Goal: Task Accomplishment & Management: Manage account settings

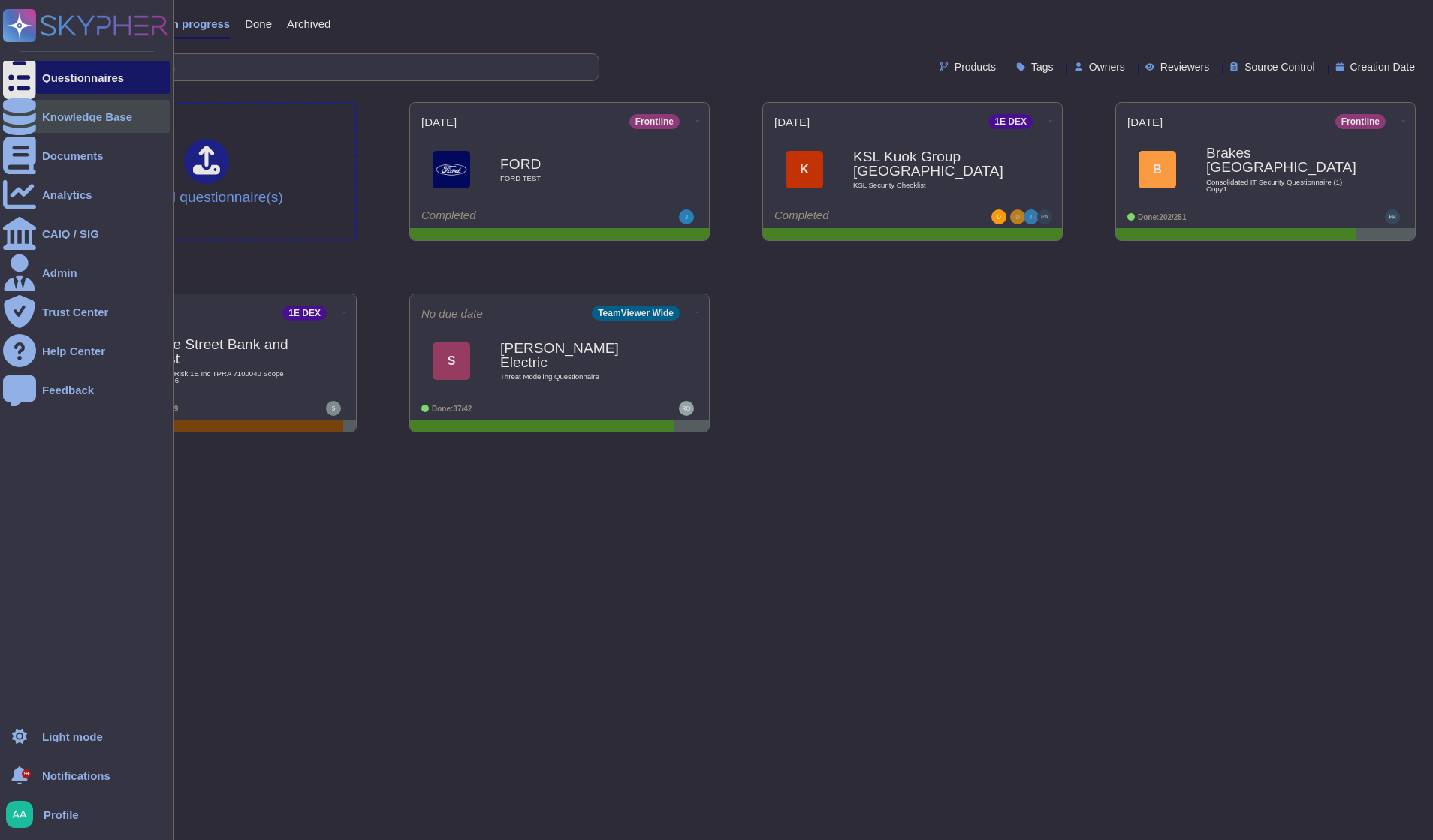
click at [58, 130] on div "Knowledge Base" at bounding box center [87, 116] width 168 height 33
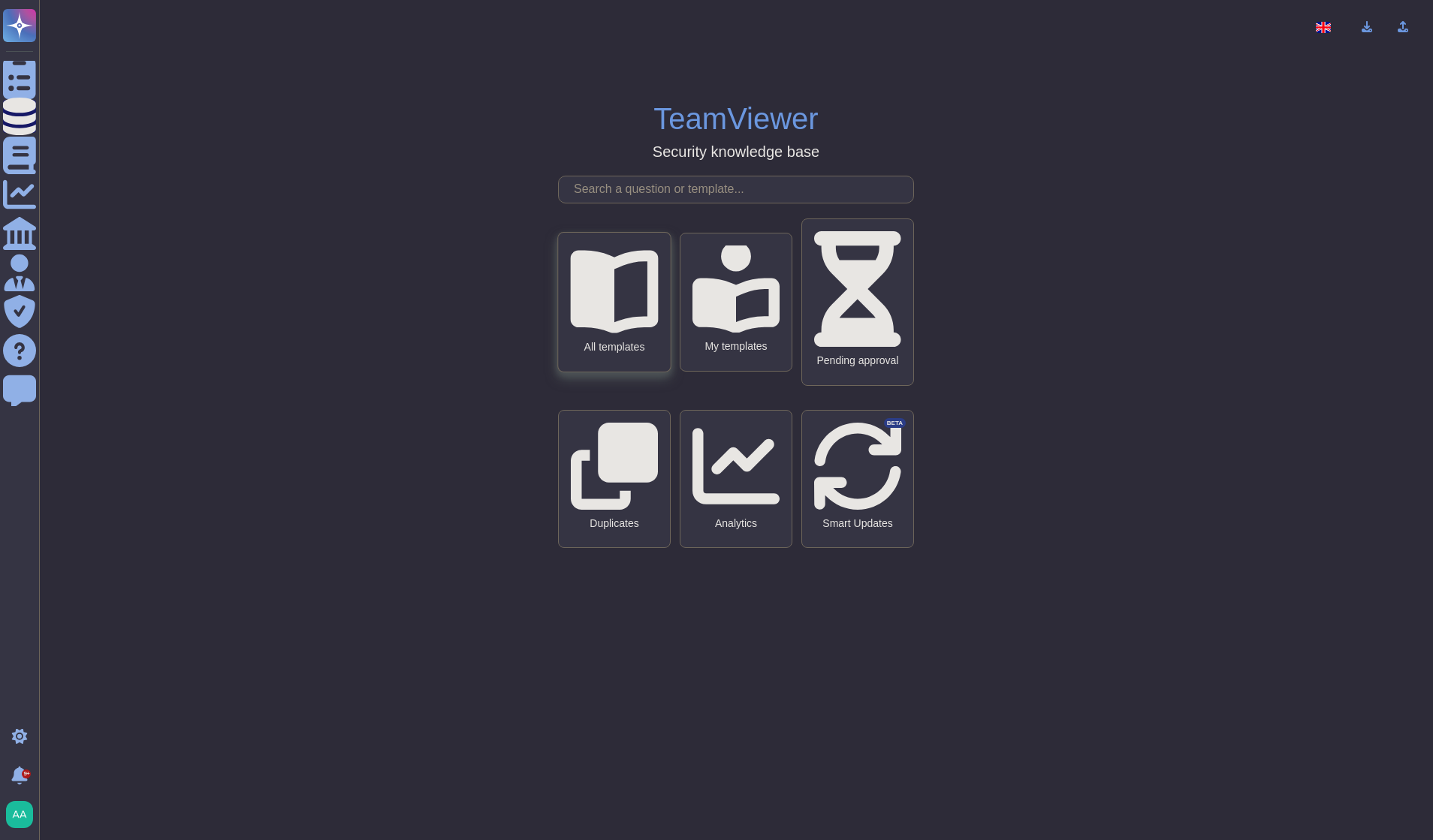
click at [663, 372] on div "All templates" at bounding box center [614, 302] width 112 height 139
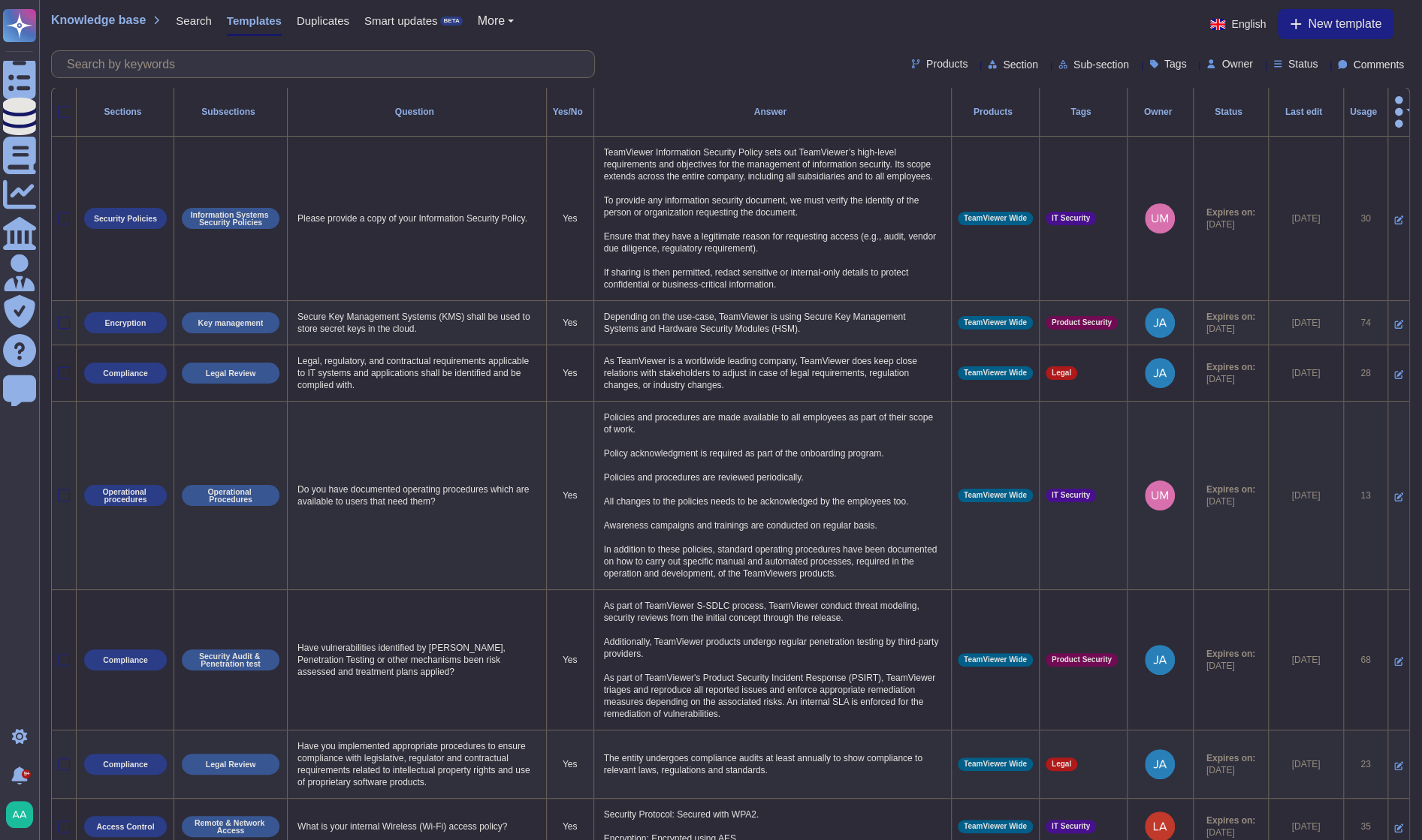
click at [1288, 65] on span "Status" at bounding box center [1302, 63] width 30 height 11
click at [1312, 146] on div "Expire soon" at bounding box center [1350, 138] width 125 height 34
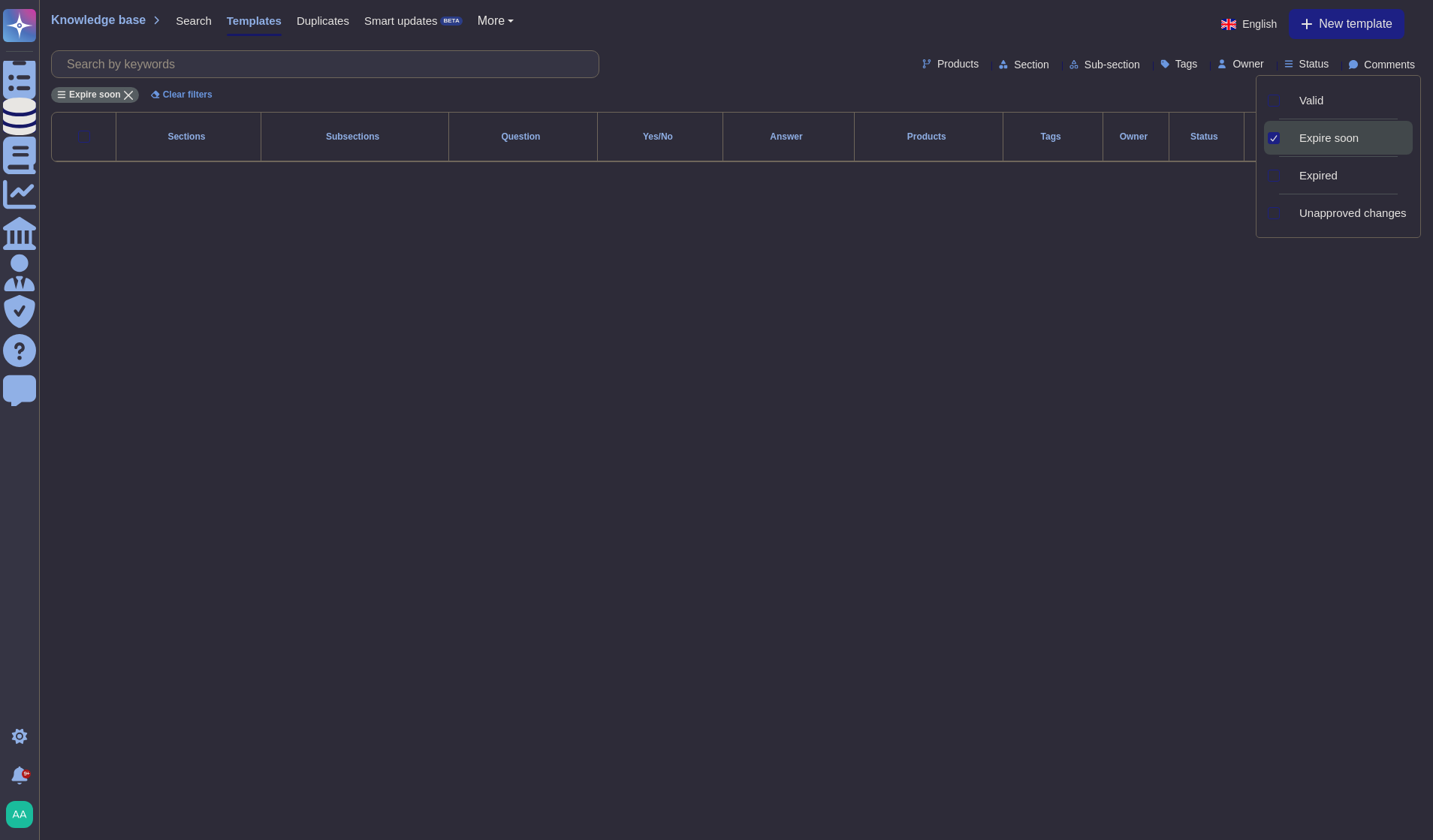
click at [651, 186] on html "Questionnaires Knowledge Base Documents Analytics CAIQ / SIG Admin Trust Center…" at bounding box center [716, 93] width 1433 height 186
click at [1388, 160] on select "10 20 30" at bounding box center [1386, 164] width 53 height 28
click at [1360, 151] on select "10 20 30" at bounding box center [1386, 164] width 53 height 28
select select "30"
click at [261, 186] on html "Questionnaires Knowledge Base Documents Analytics CAIQ / SIG Admin Trust Center…" at bounding box center [716, 93] width 1433 height 186
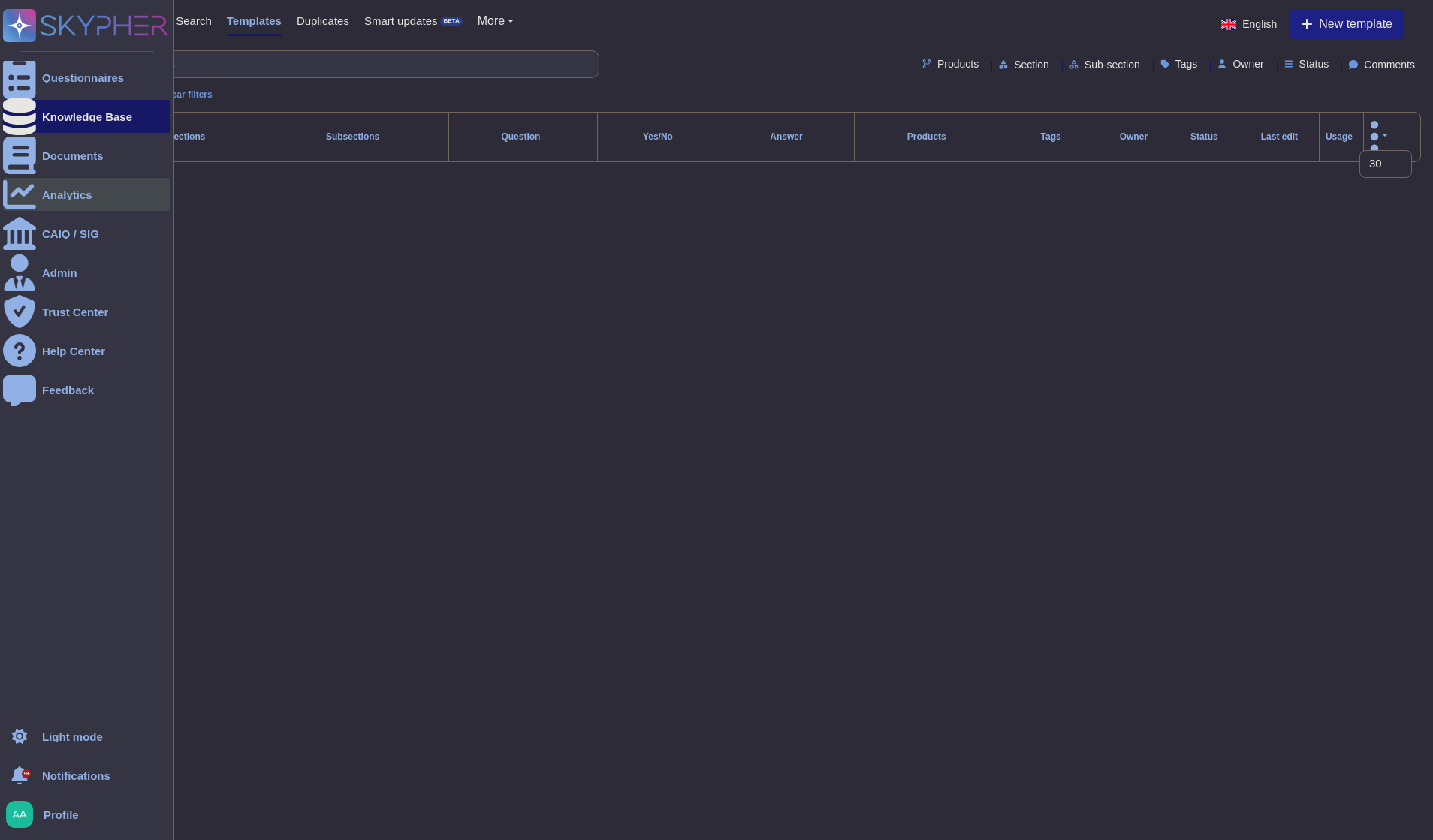
click at [62, 200] on div "Analytics" at bounding box center [87, 195] width 168 height 33
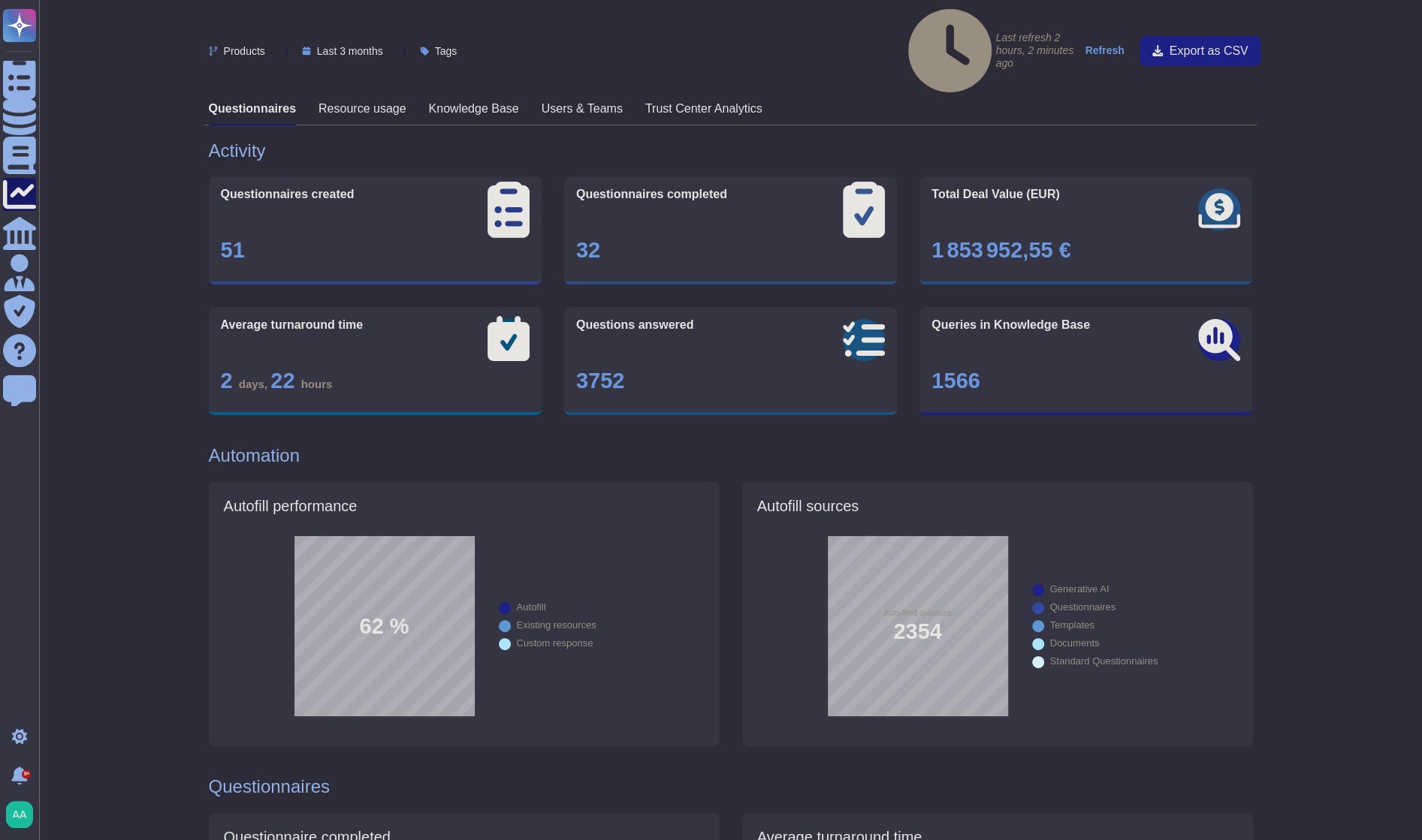
click at [470, 102] on h3 "Knowledge Base" at bounding box center [474, 109] width 90 height 15
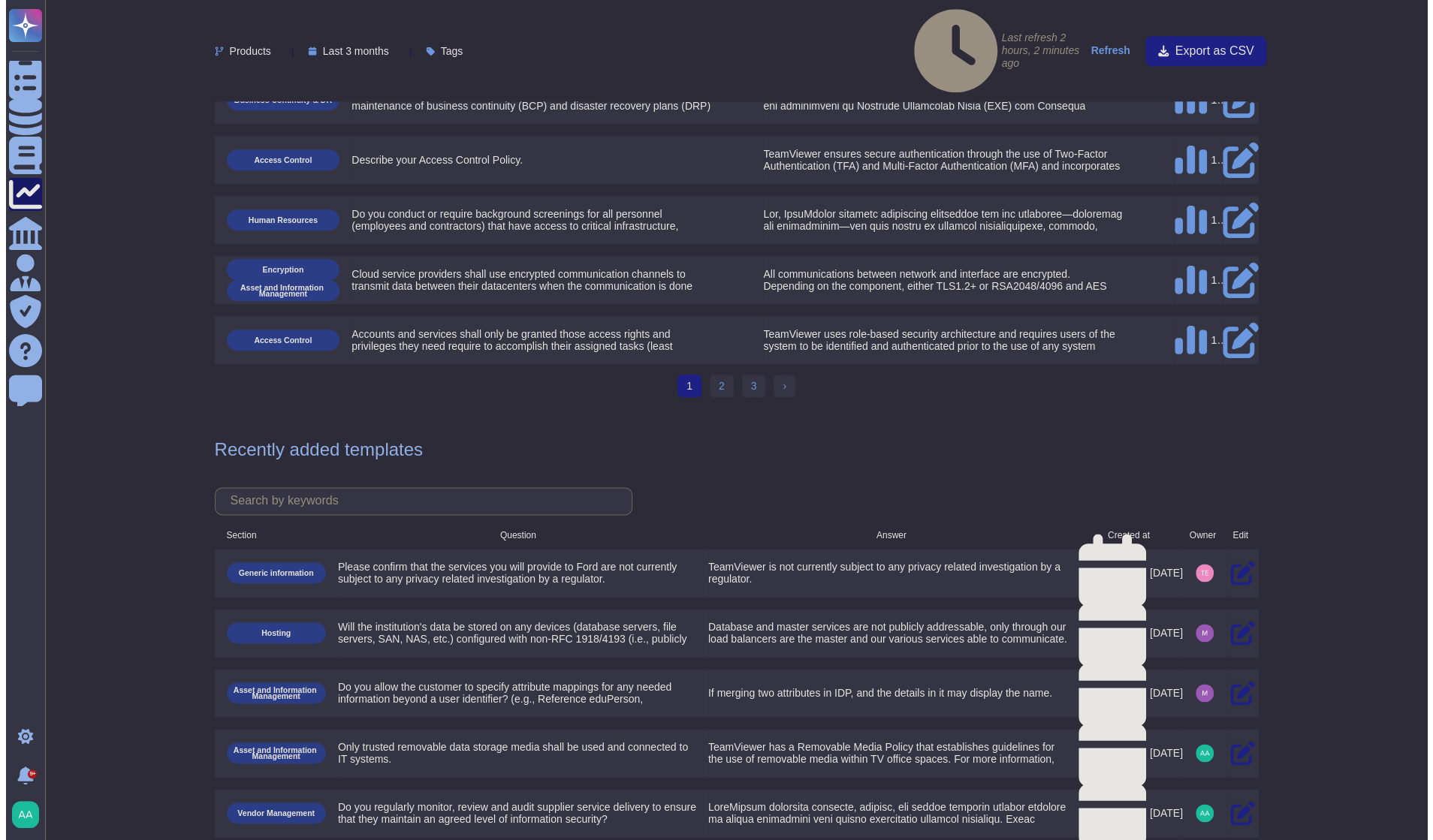
scroll to position [1144, 0]
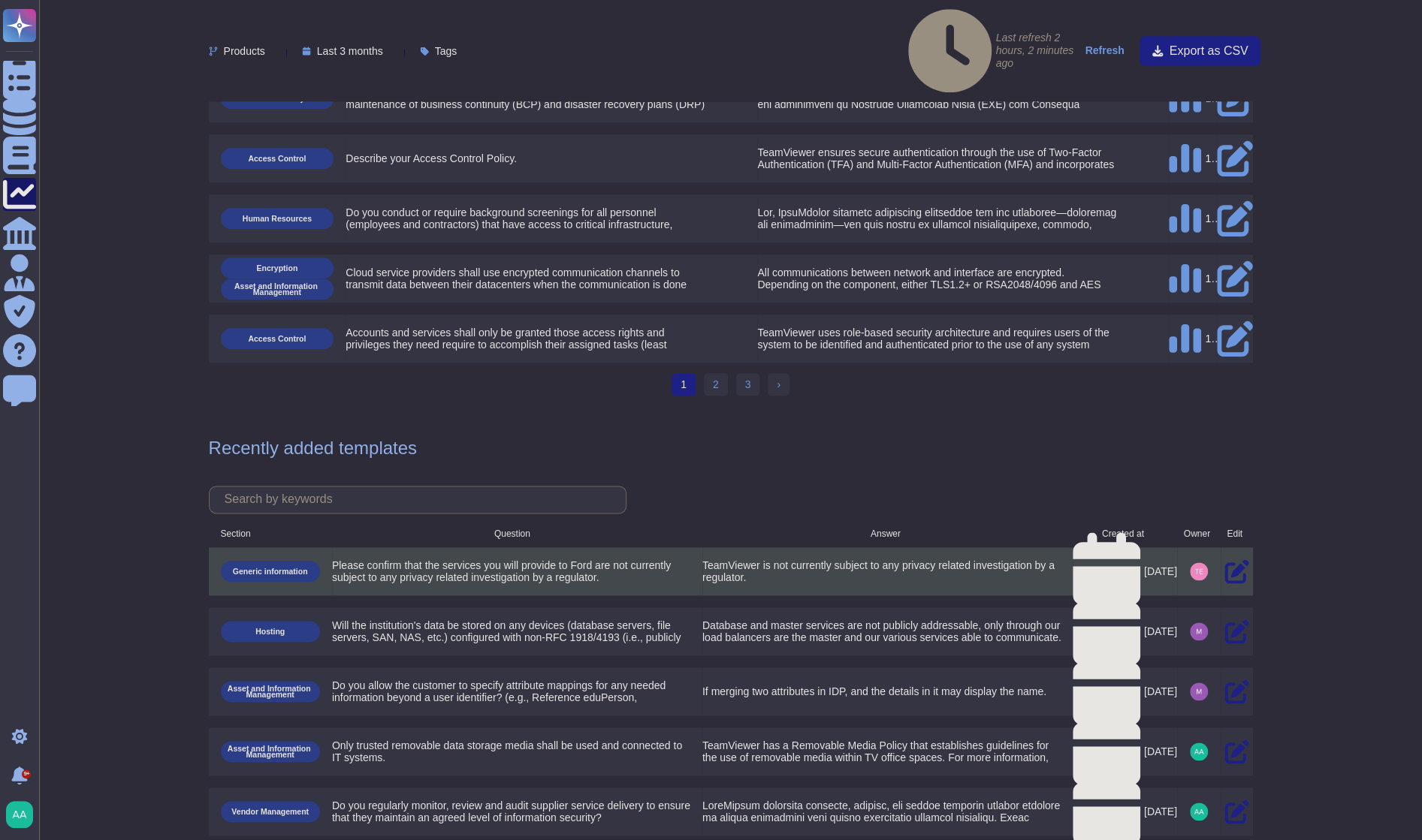
click at [1232, 559] on icon at bounding box center [1236, 571] width 33 height 24
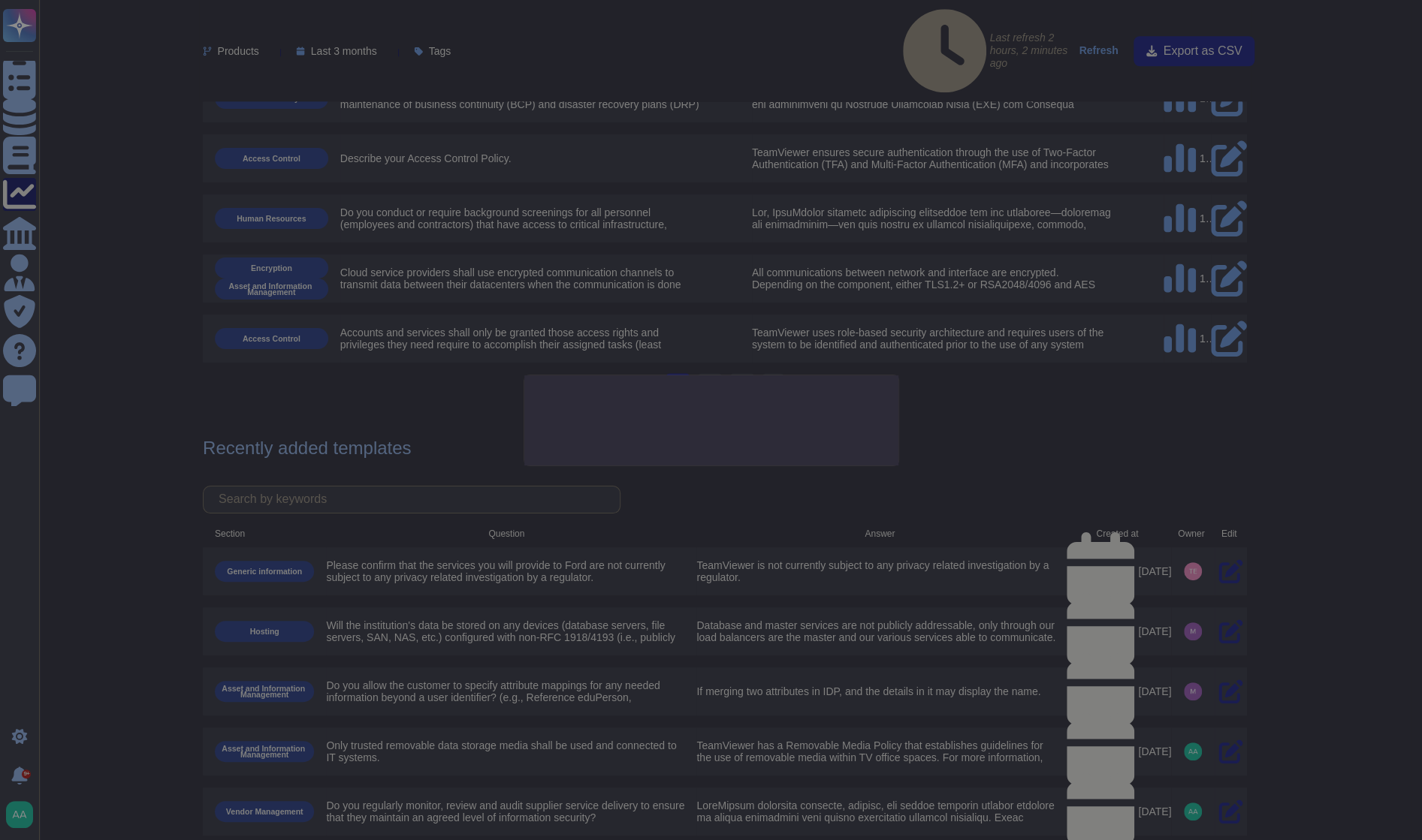
type textarea "Please confirm that the services you will provide to Ford are not currently sub…"
type textarea "TeamViewer is not currently subject to any privacy related investigation by a r…"
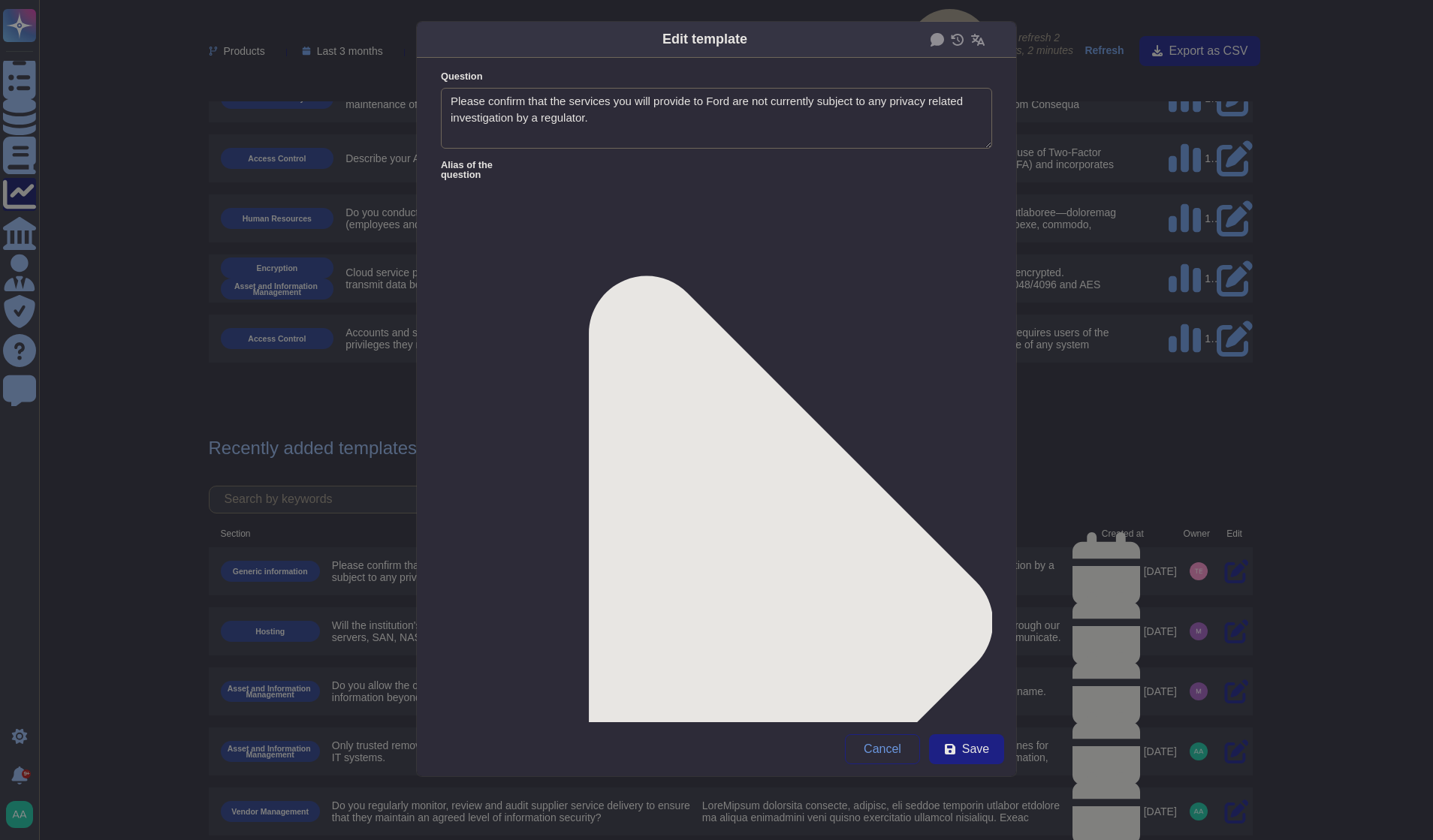
type textarea "Please confirm that the services you will provide to Ford are not currently sub…"
type textarea "TeamViewer is not currently subject to any privacy related investigation by a r…"
click at [727, 92] on textarea "Please confirm that the services you will provide to Ford are not currently sub…" at bounding box center [716, 119] width 551 height 62
type textarea "Please confirm that the services you will provide are not currently subject to …"
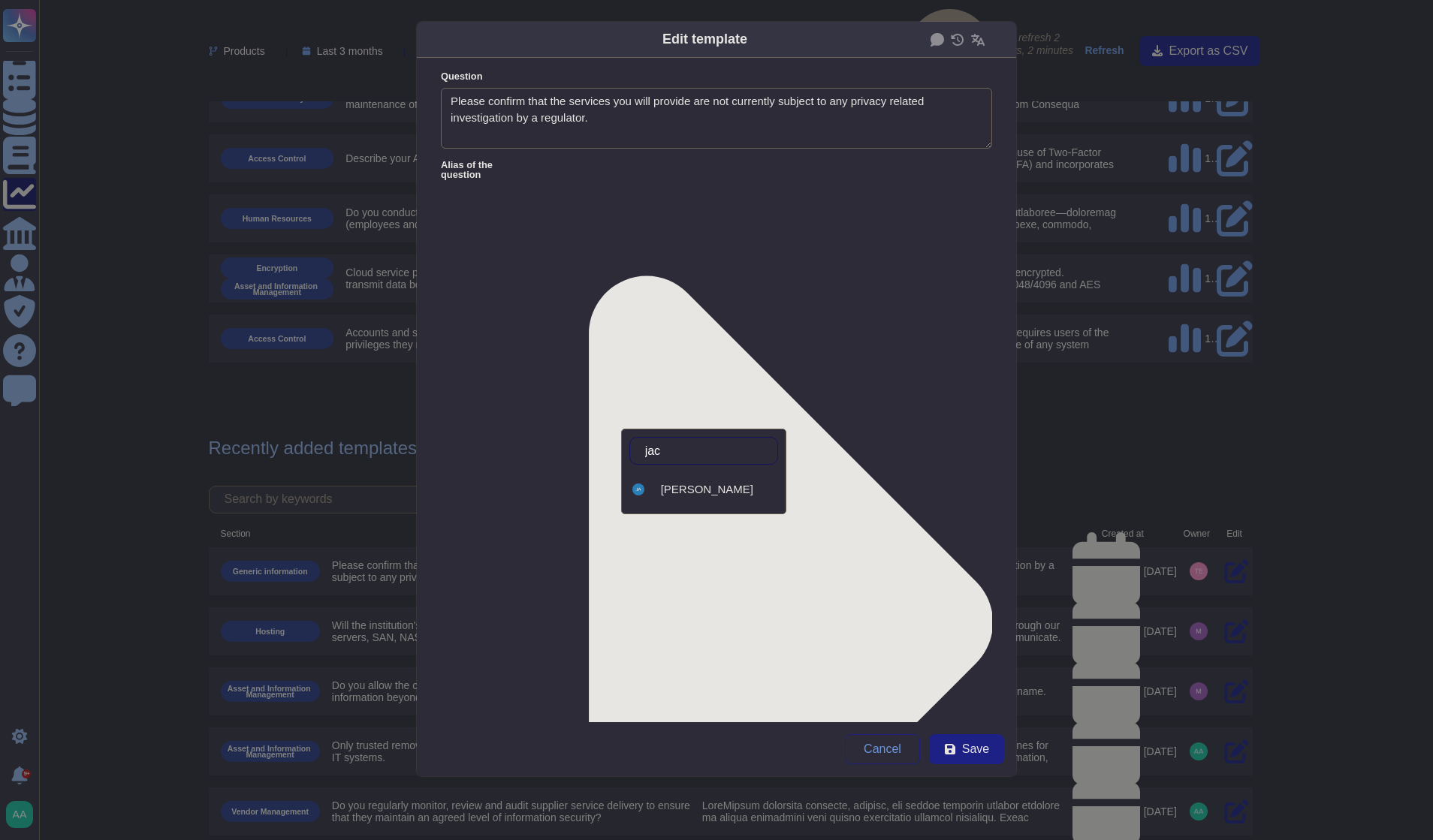
scroll to position [0, 0]
type input "jaco"
click at [755, 497] on div "[PERSON_NAME]" at bounding box center [703, 489] width 149 height 34
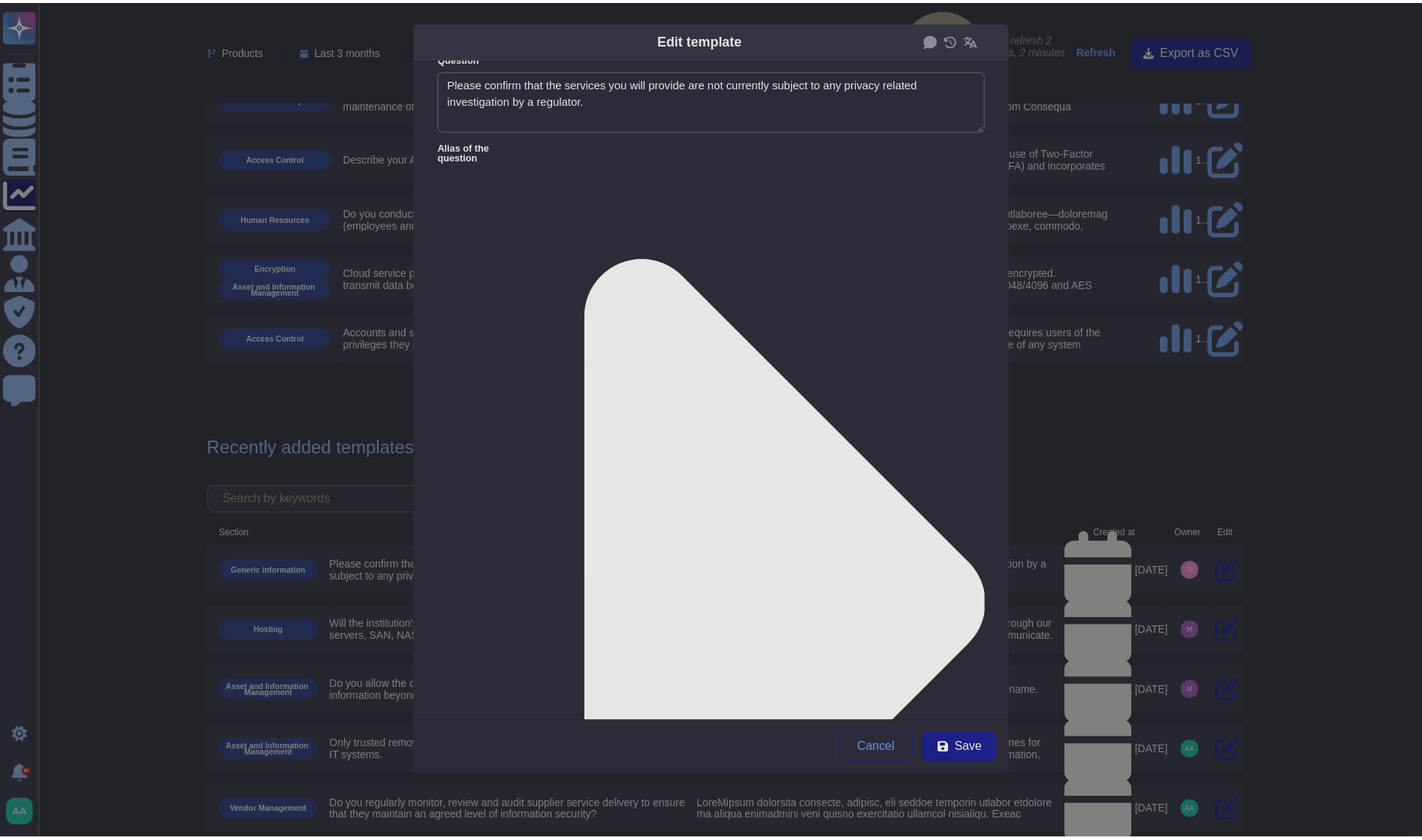
scroll to position [28, 0]
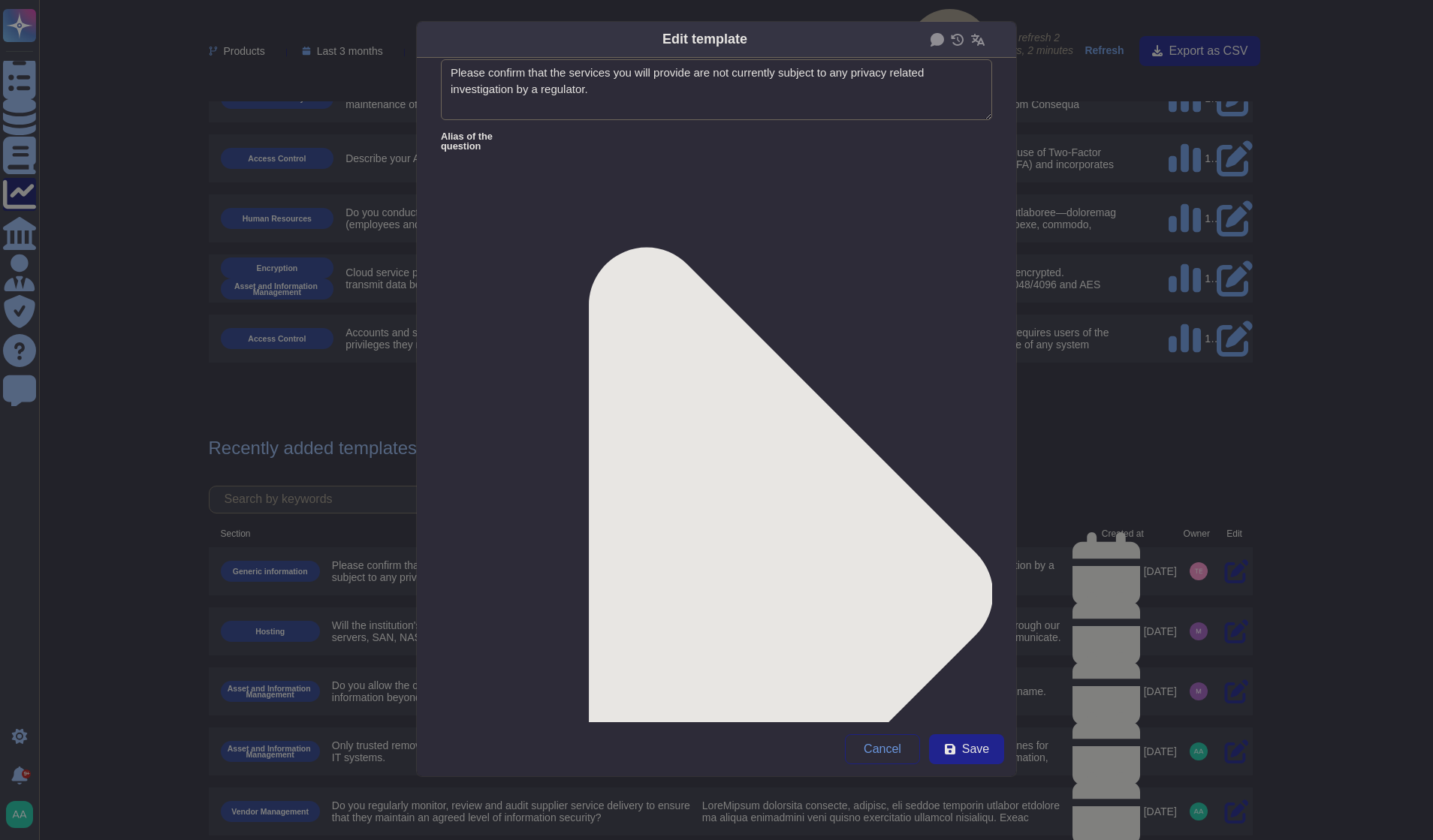
click at [988, 737] on button "Save" at bounding box center [966, 749] width 75 height 30
type textarea "Please confirm that the services you will provide to Ford are not currently sub…"
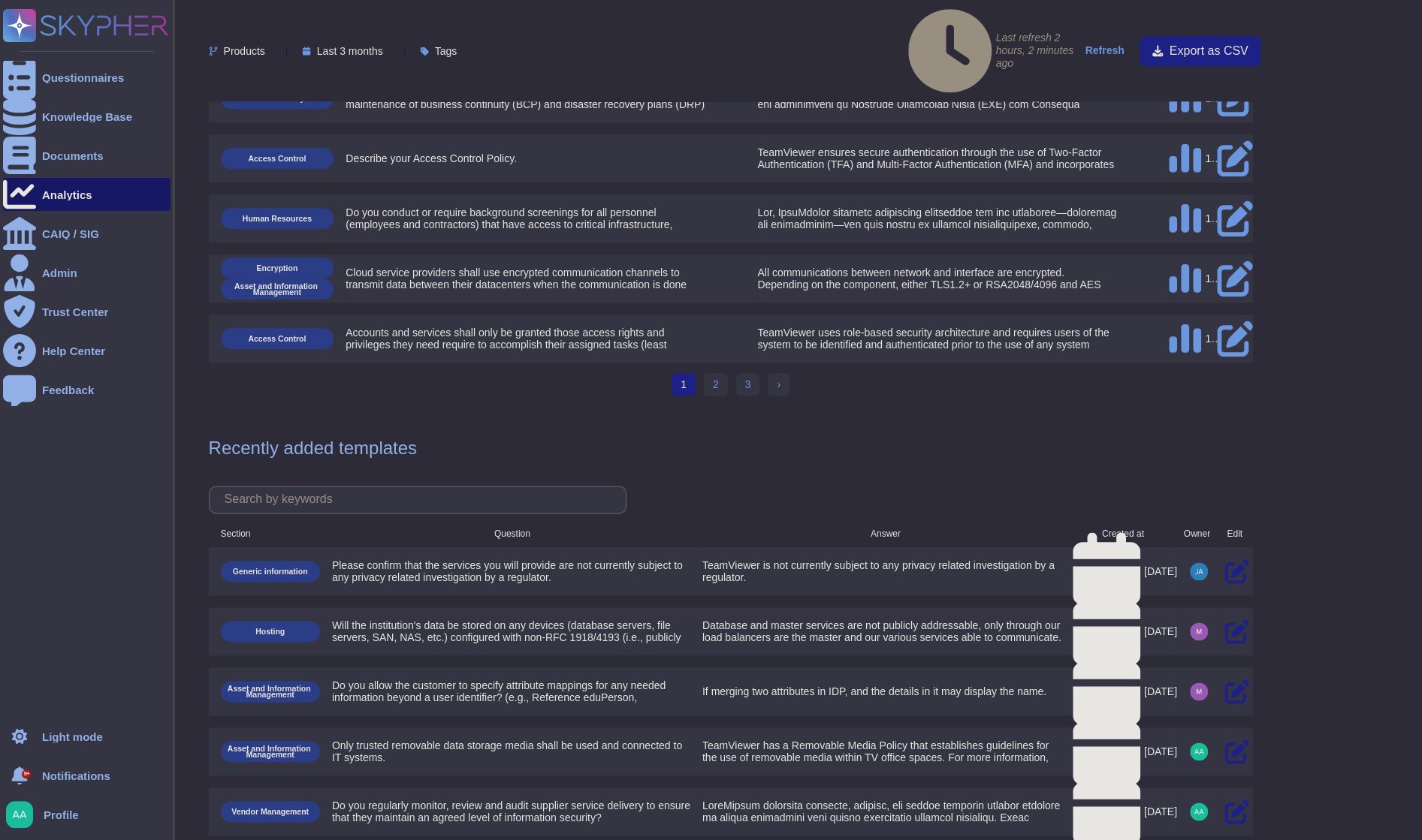
click at [34, 774] on div "9+" at bounding box center [20, 776] width 33 height 33
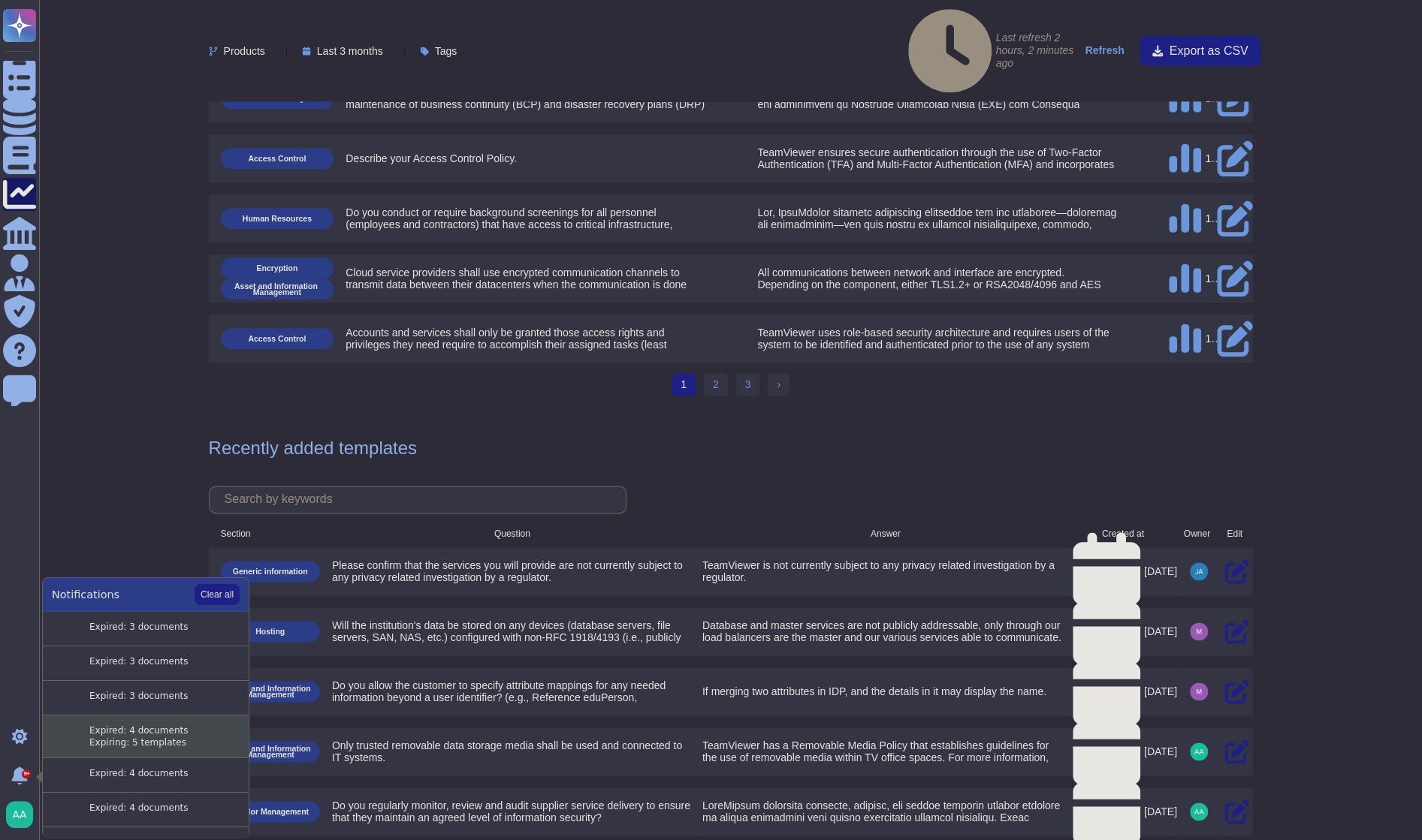
click at [129, 730] on div "Expired: 4 documents Expiring: 5 templates" at bounding box center [164, 737] width 151 height 24
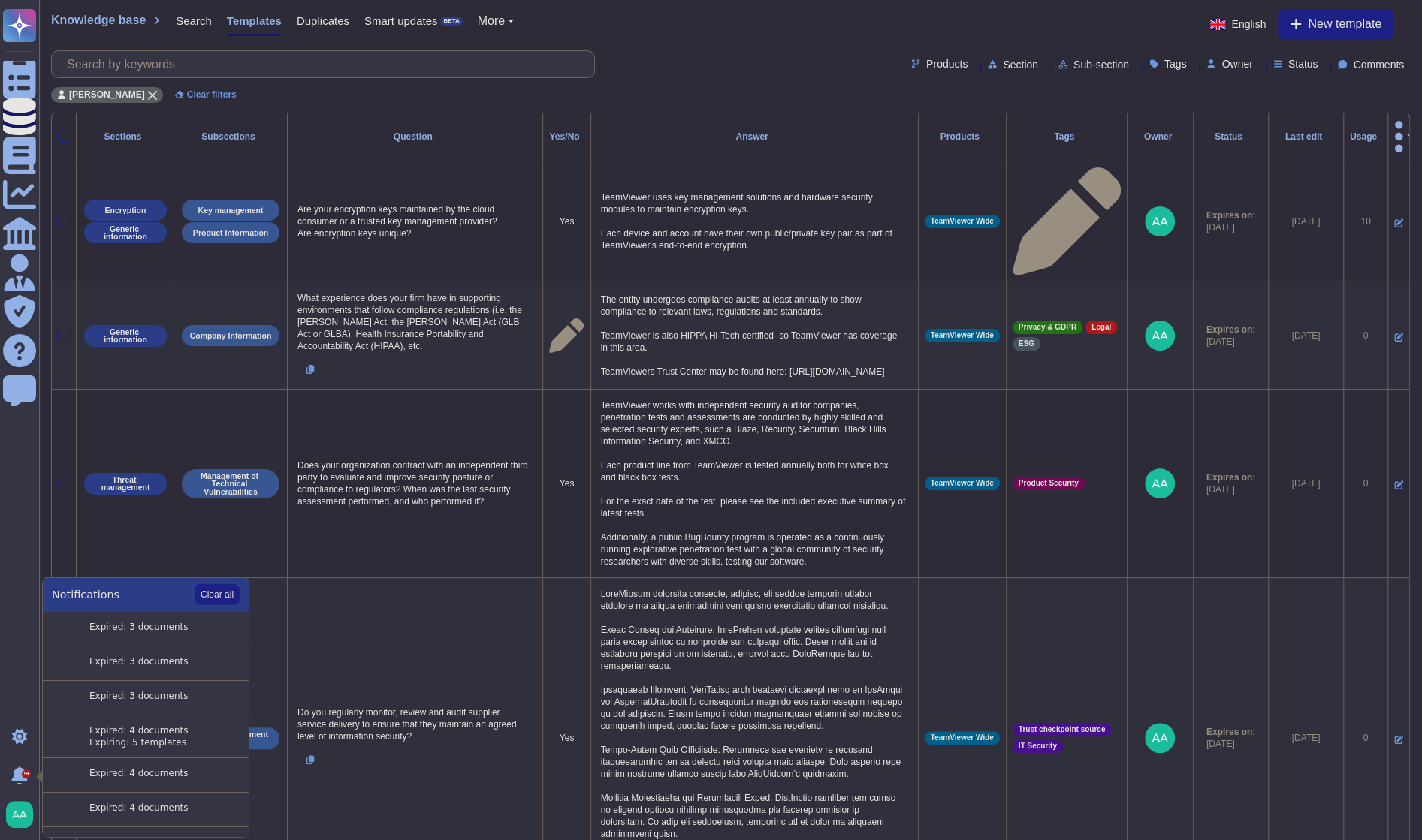
click at [1217, 132] on div "Status" at bounding box center [1230, 136] width 63 height 9
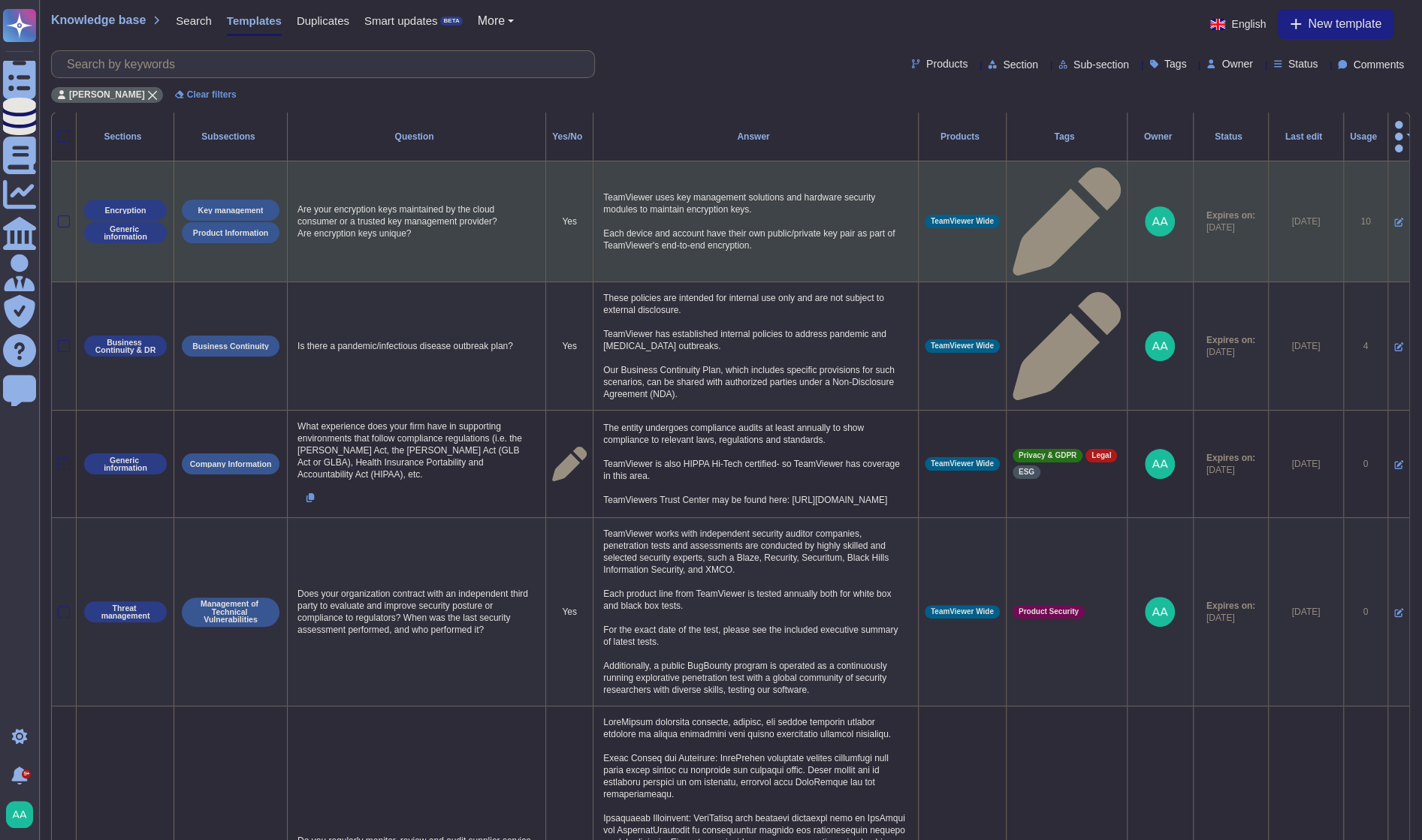
click at [1394, 218] on icon at bounding box center [1398, 222] width 9 height 9
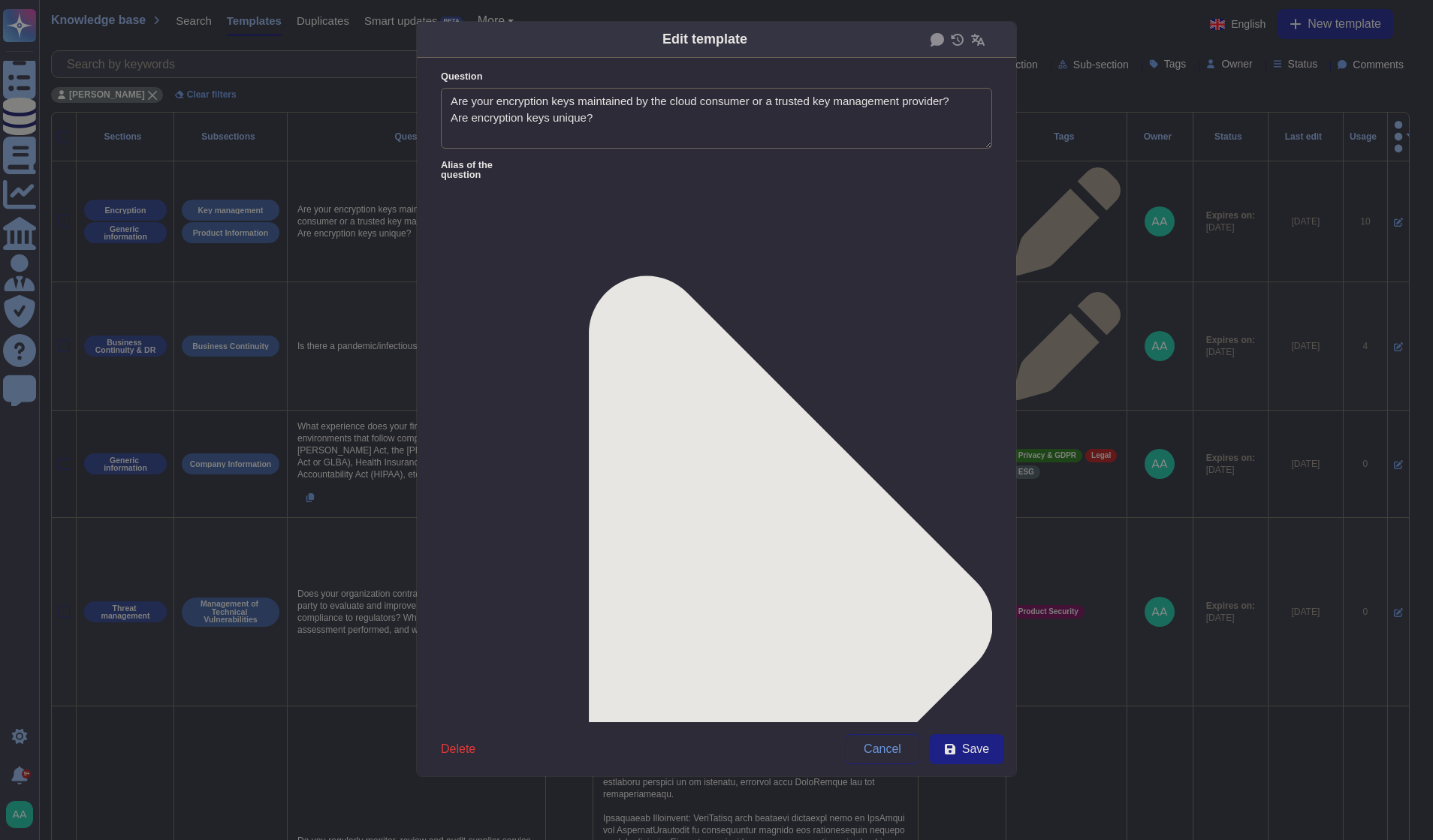
type textarea "Are your encryption keys maintained by the cloud consumer or a trusted key mana…"
type textarea "TeamViewer uses key management solutions and hardware security modules to maint…"
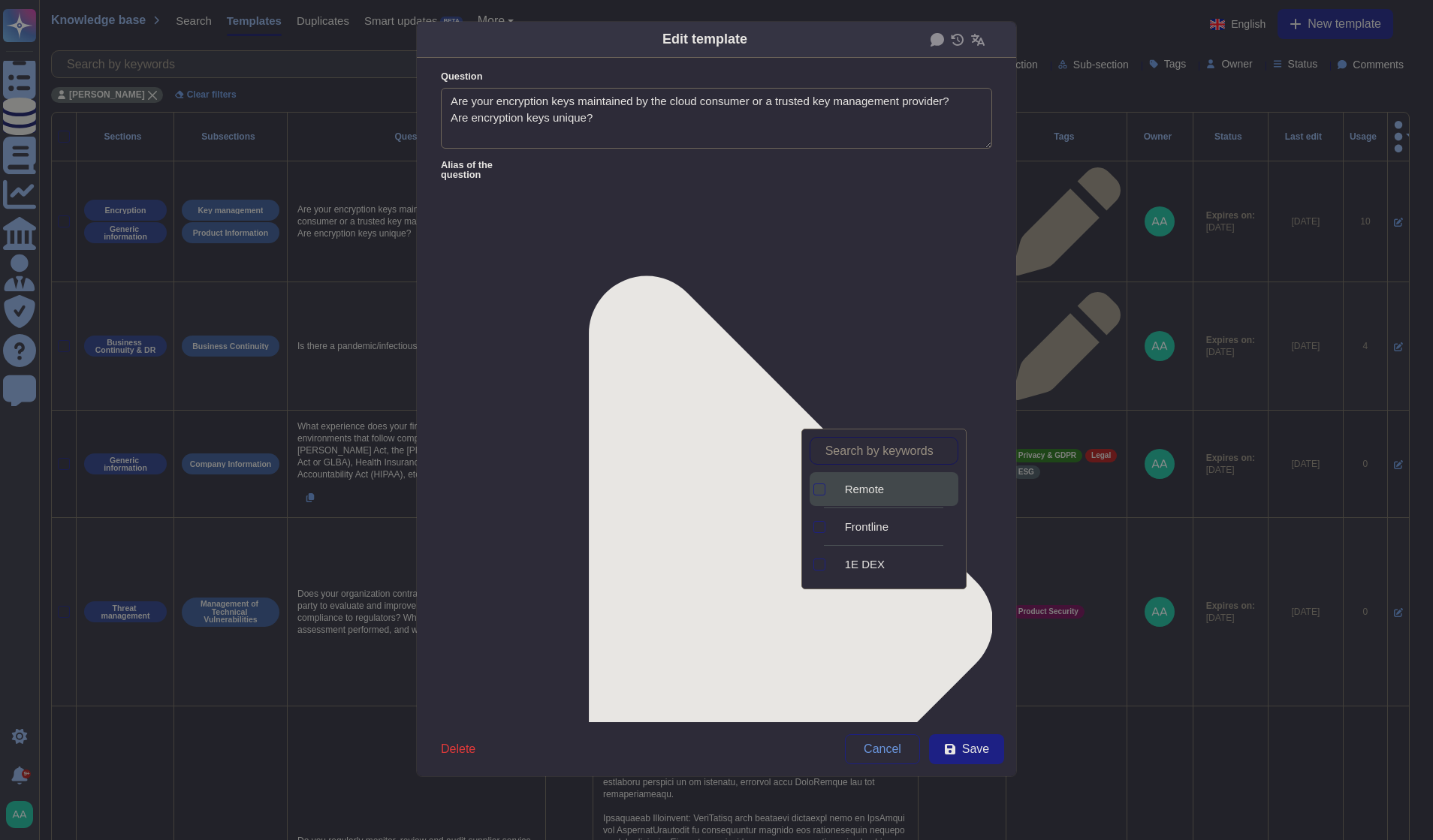
click at [903, 497] on div "Remote" at bounding box center [896, 489] width 125 height 34
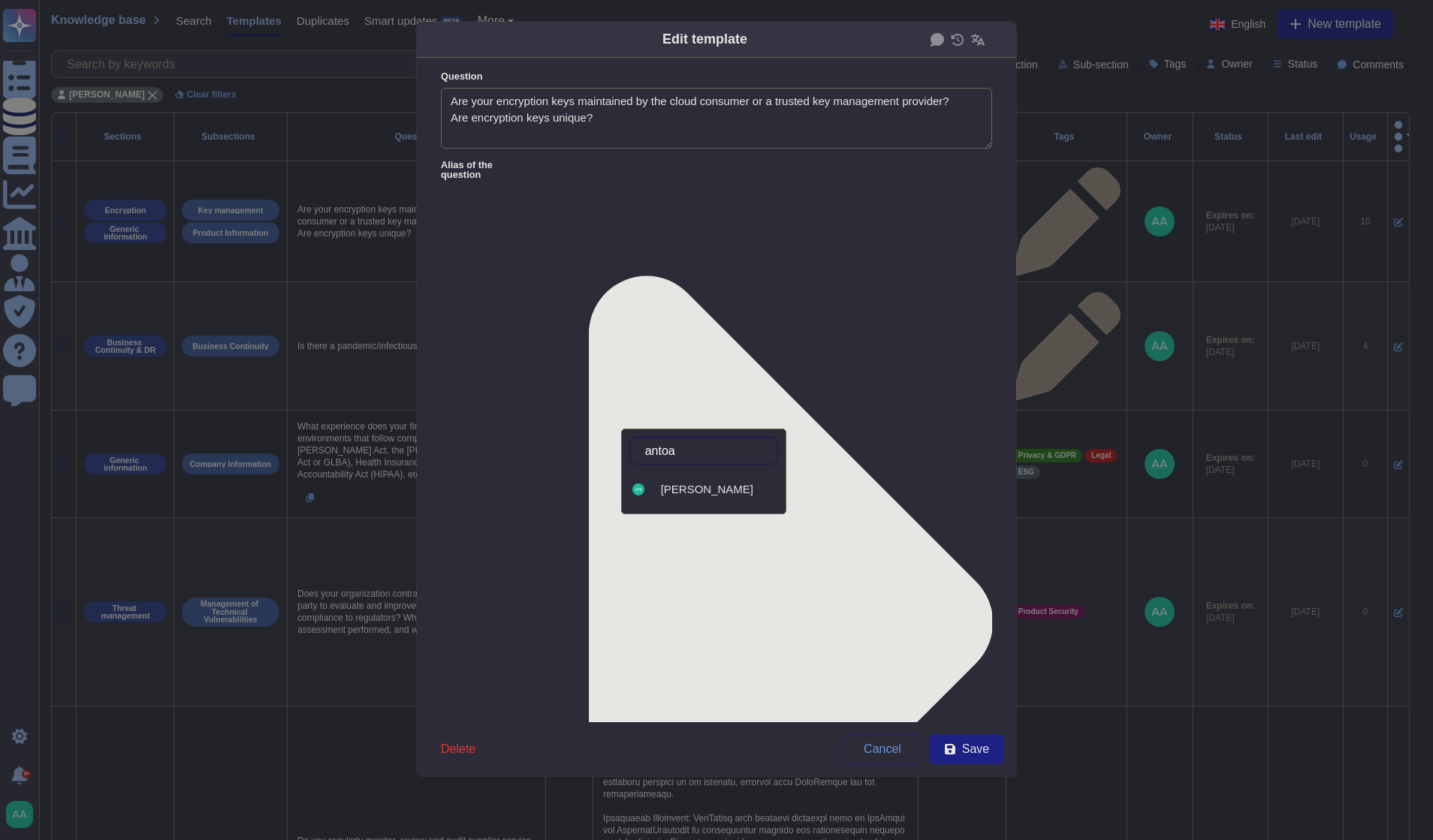
type input "antoan"
click at [734, 490] on span "[PERSON_NAME]" at bounding box center [707, 489] width 92 height 14
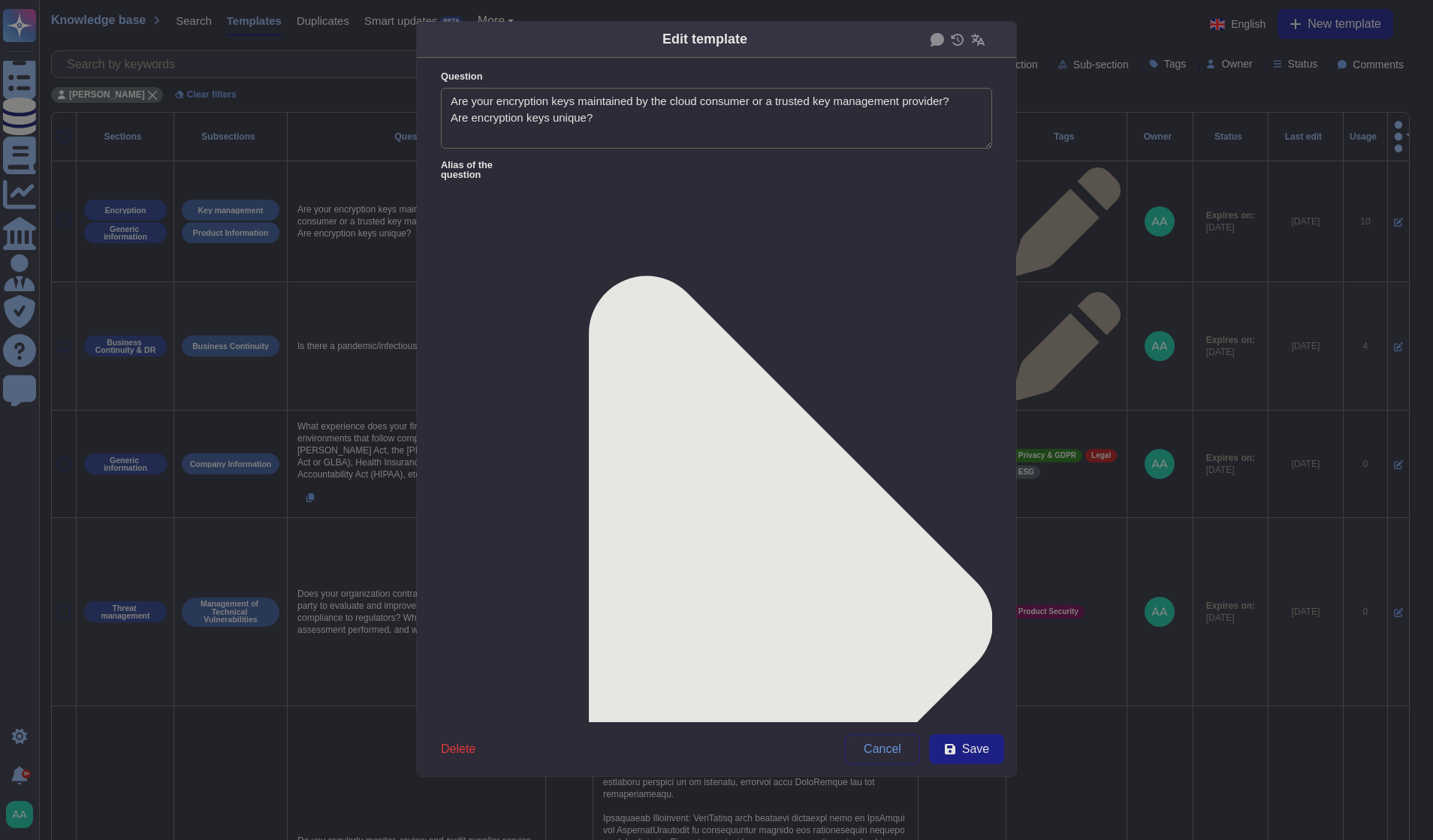
click at [529, 630] on div "From [DATE]" at bounding box center [519, 639] width 134 height 34
click at [927, 616] on form "Question Are your encryption keys maintained by the cloud consumer or a trusted…" at bounding box center [716, 390] width 599 height 665
click at [985, 744] on span "Save" at bounding box center [975, 749] width 27 height 12
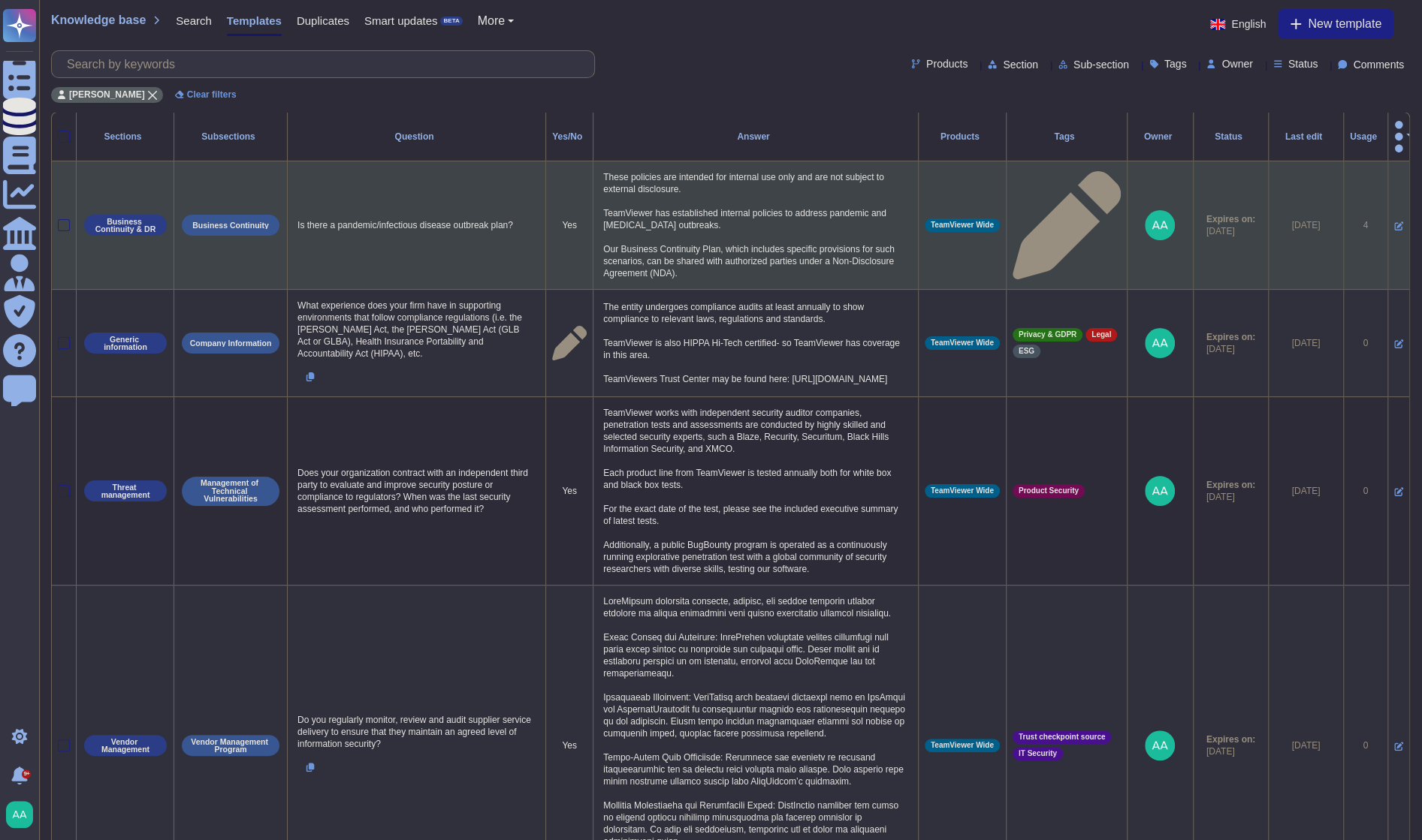
click at [1391, 200] on td at bounding box center [1398, 225] width 22 height 129
click at [1394, 221] on icon at bounding box center [1398, 225] width 9 height 9
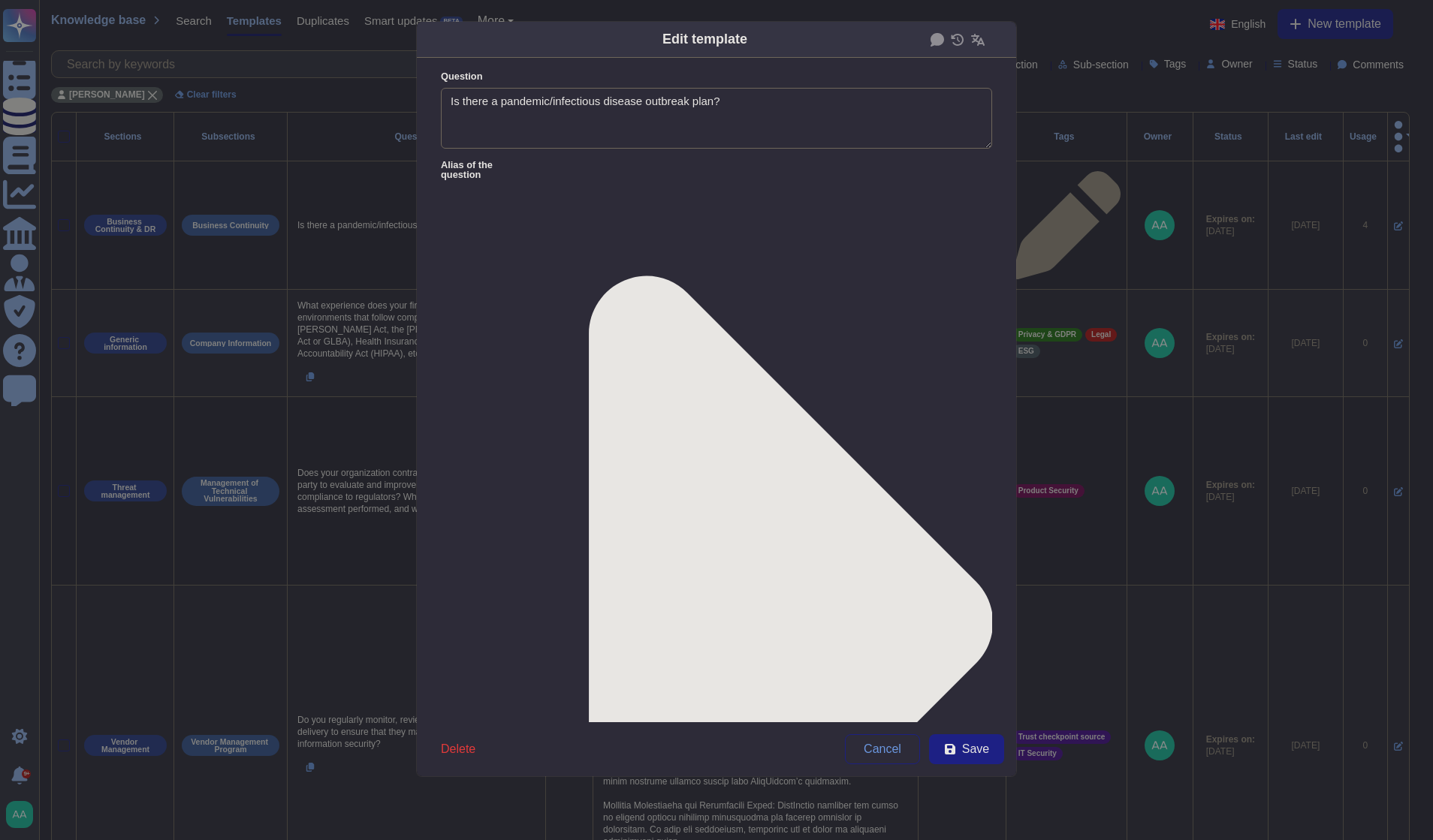
type textarea "Is there a pandemic/infectious disease outbreak plan?"
type textarea "These policies are intended for internal use only and are not subject to extern…"
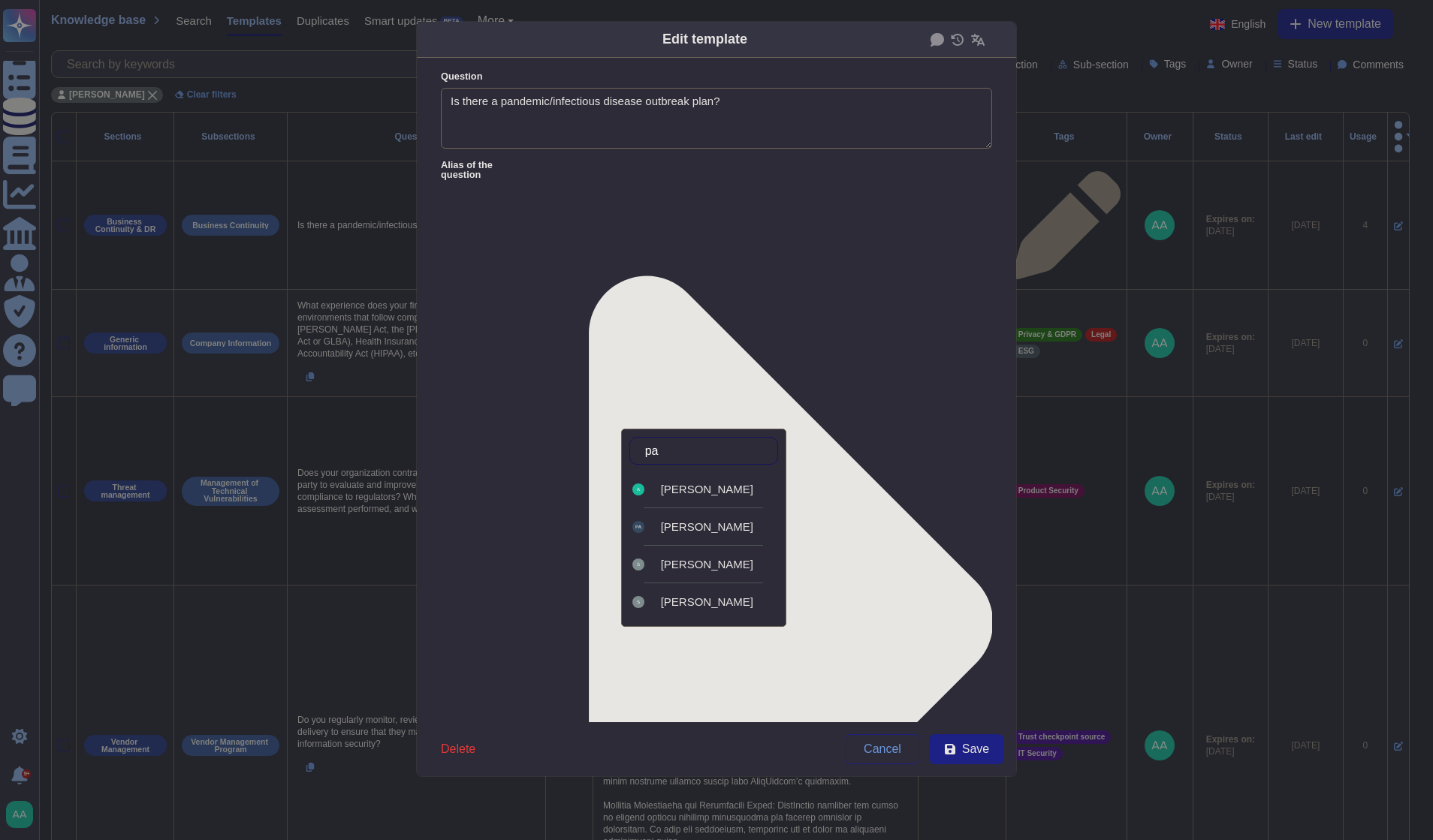
type input "pat"
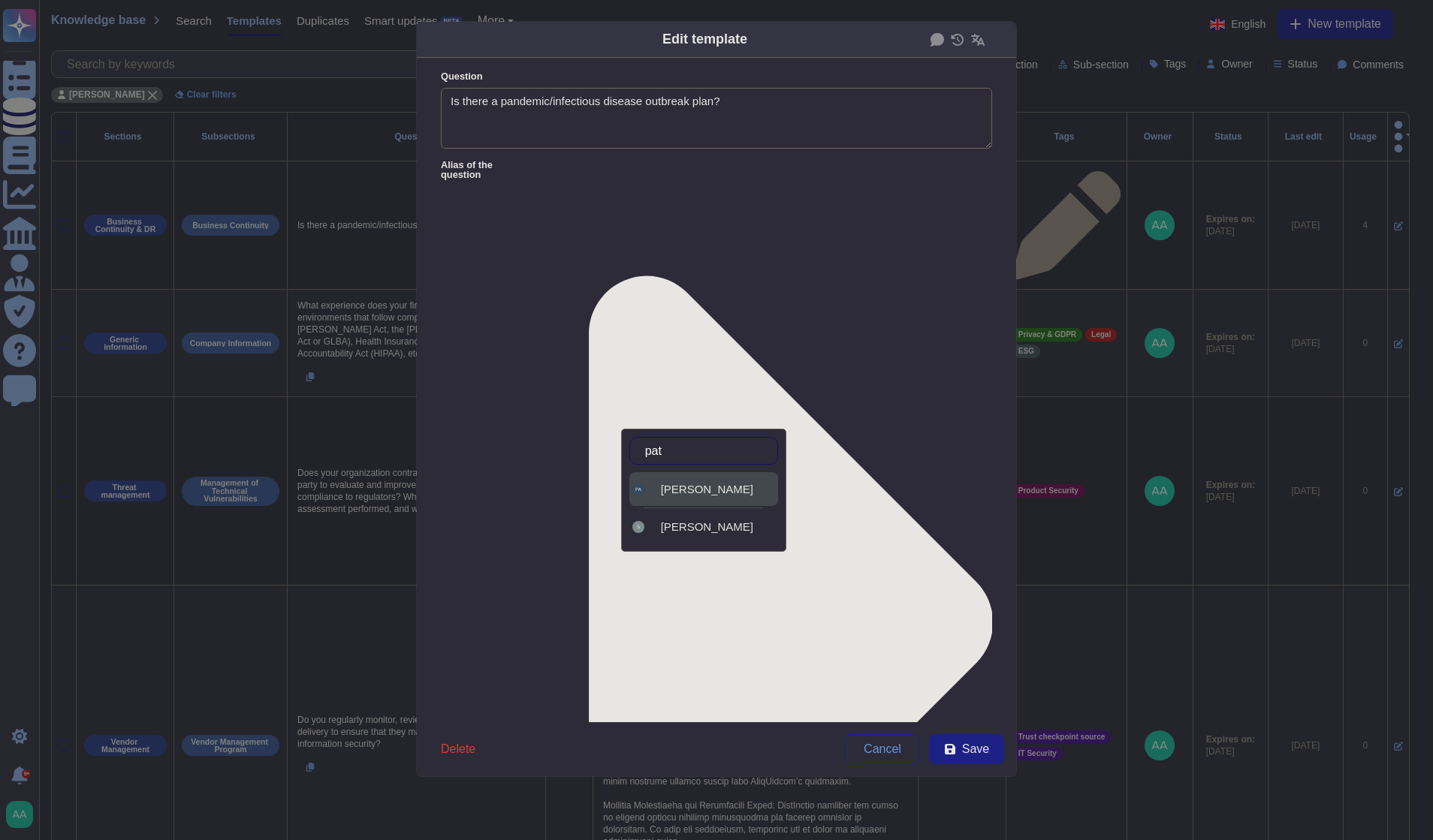
click at [690, 483] on span "[PERSON_NAME]" at bounding box center [707, 489] width 92 height 14
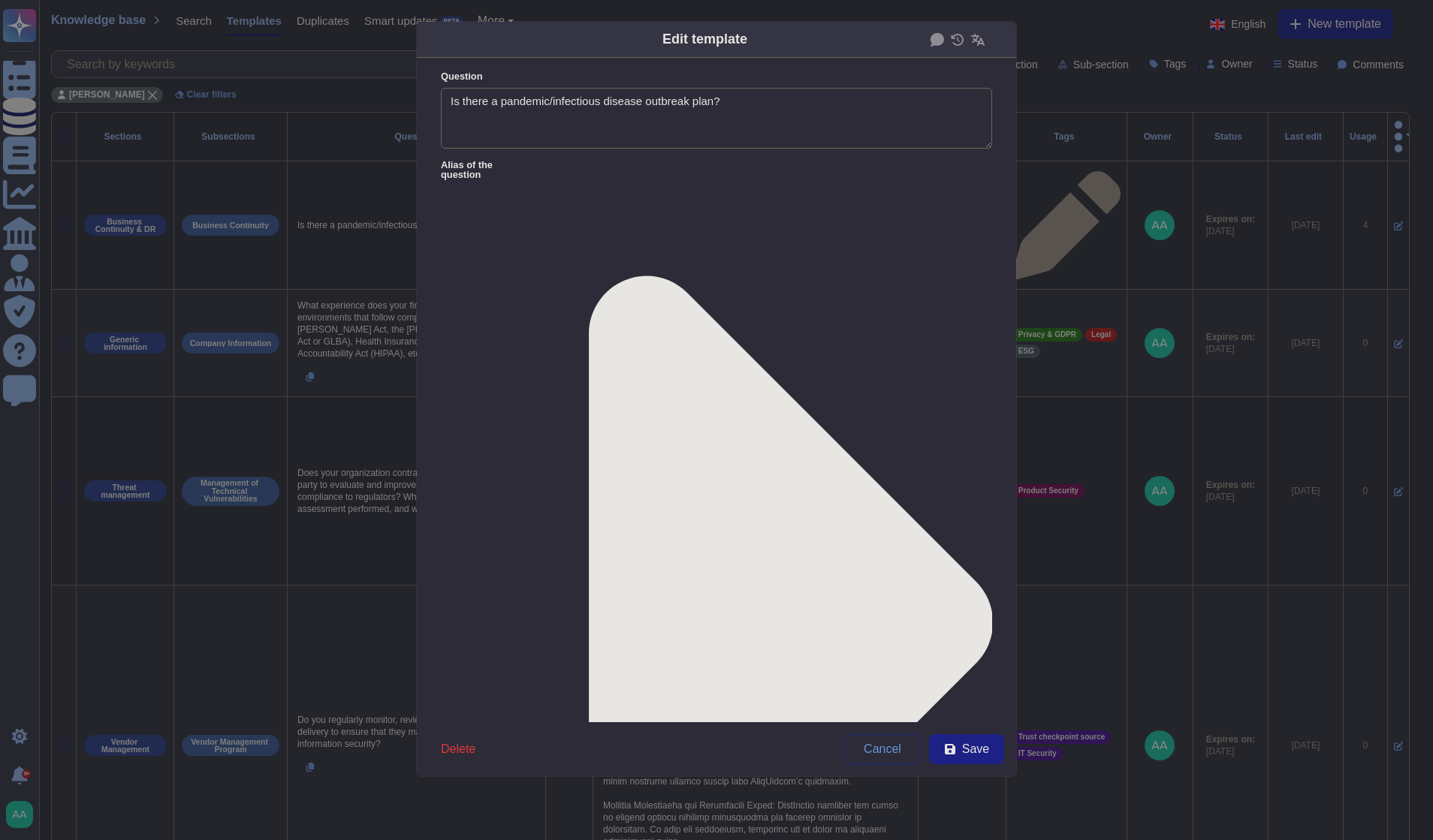
click at [504, 639] on span "From [DATE]" at bounding box center [491, 639] width 64 height 14
click at [970, 754] on span "Save" at bounding box center [975, 749] width 27 height 12
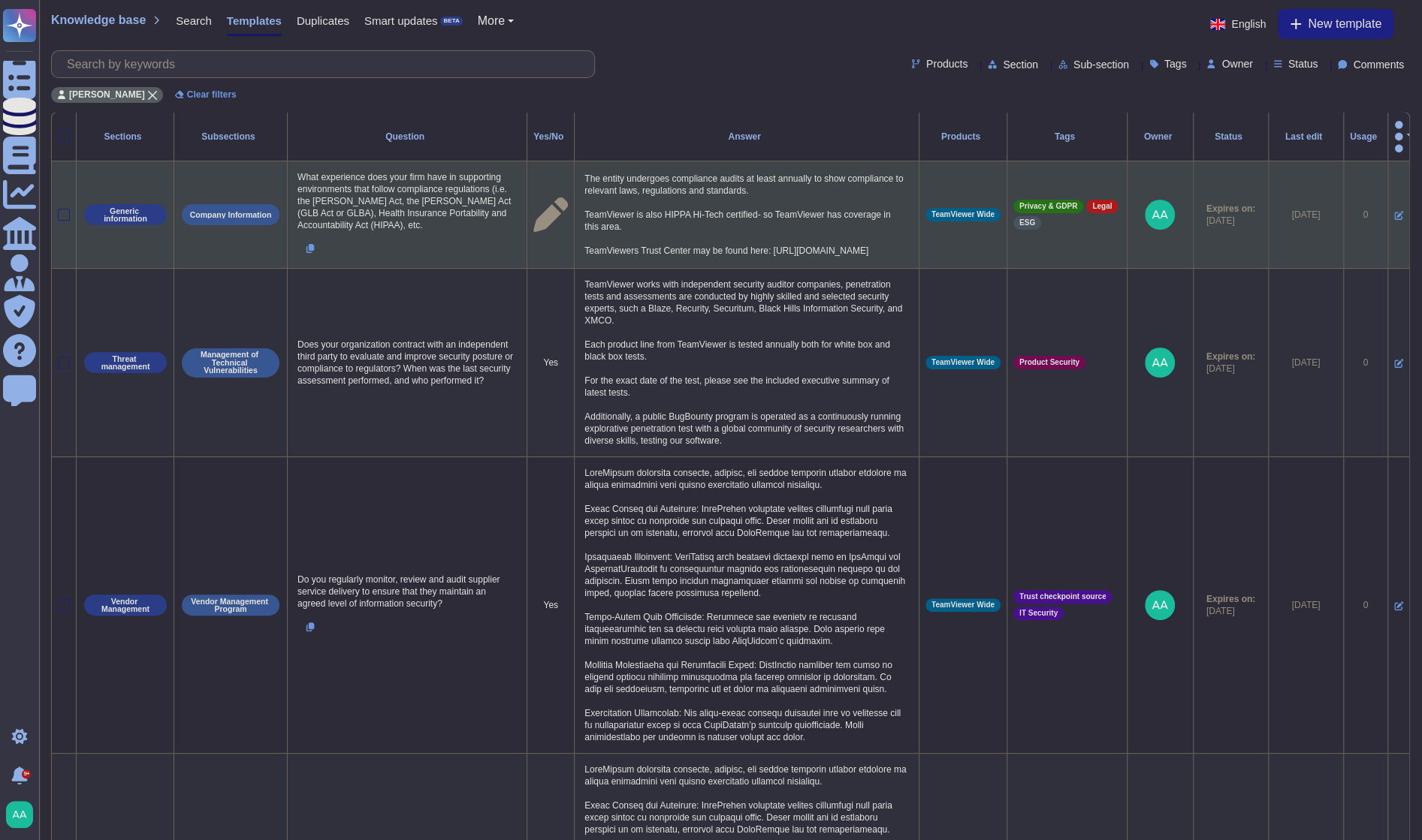
click at [1394, 211] on icon at bounding box center [1398, 215] width 9 height 9
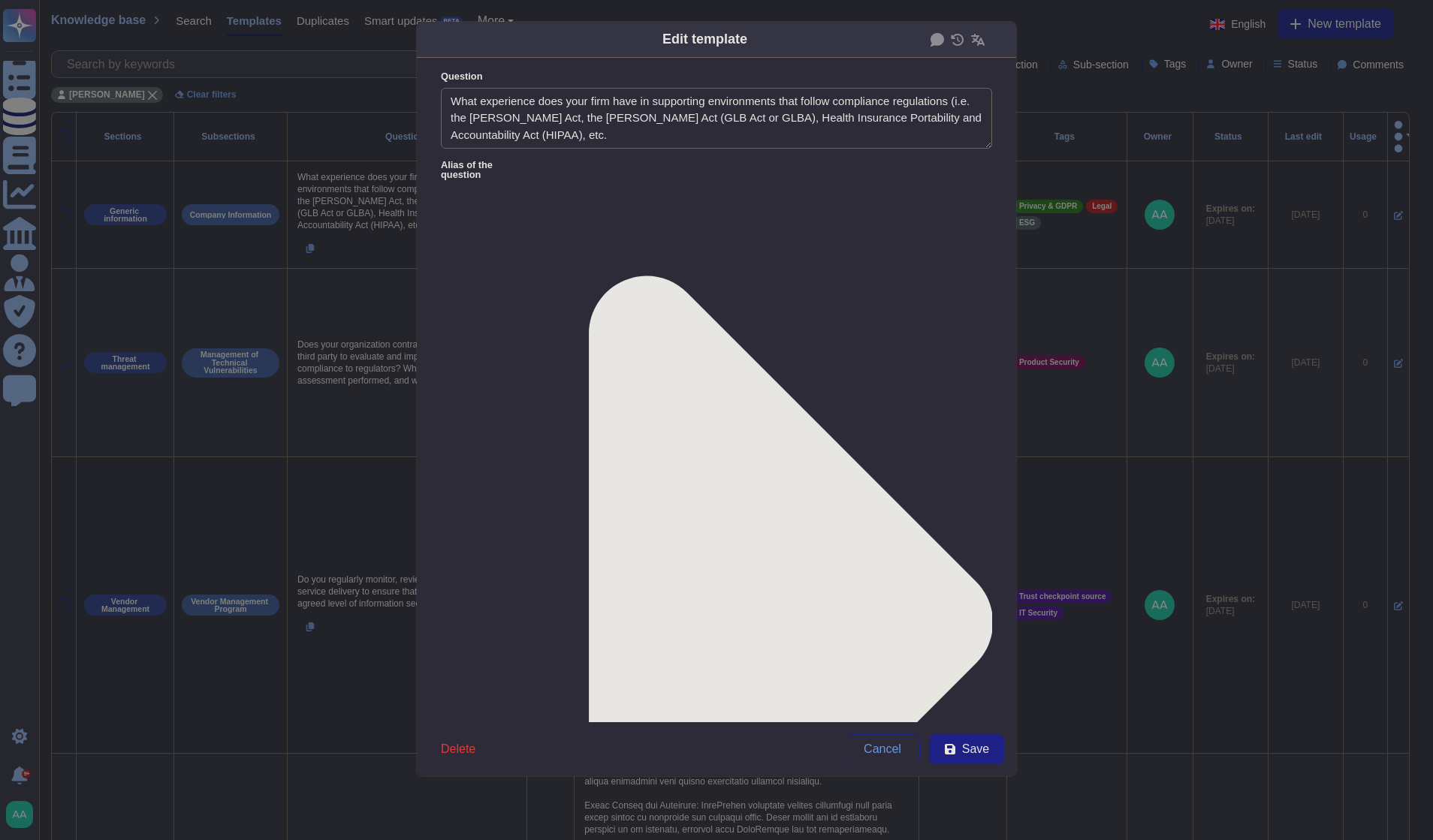
type textarea "What experience does your firm have in supporting environments that follow comp…"
type textarea "The entity undergoes compliance audits at least annually to show compliance to …"
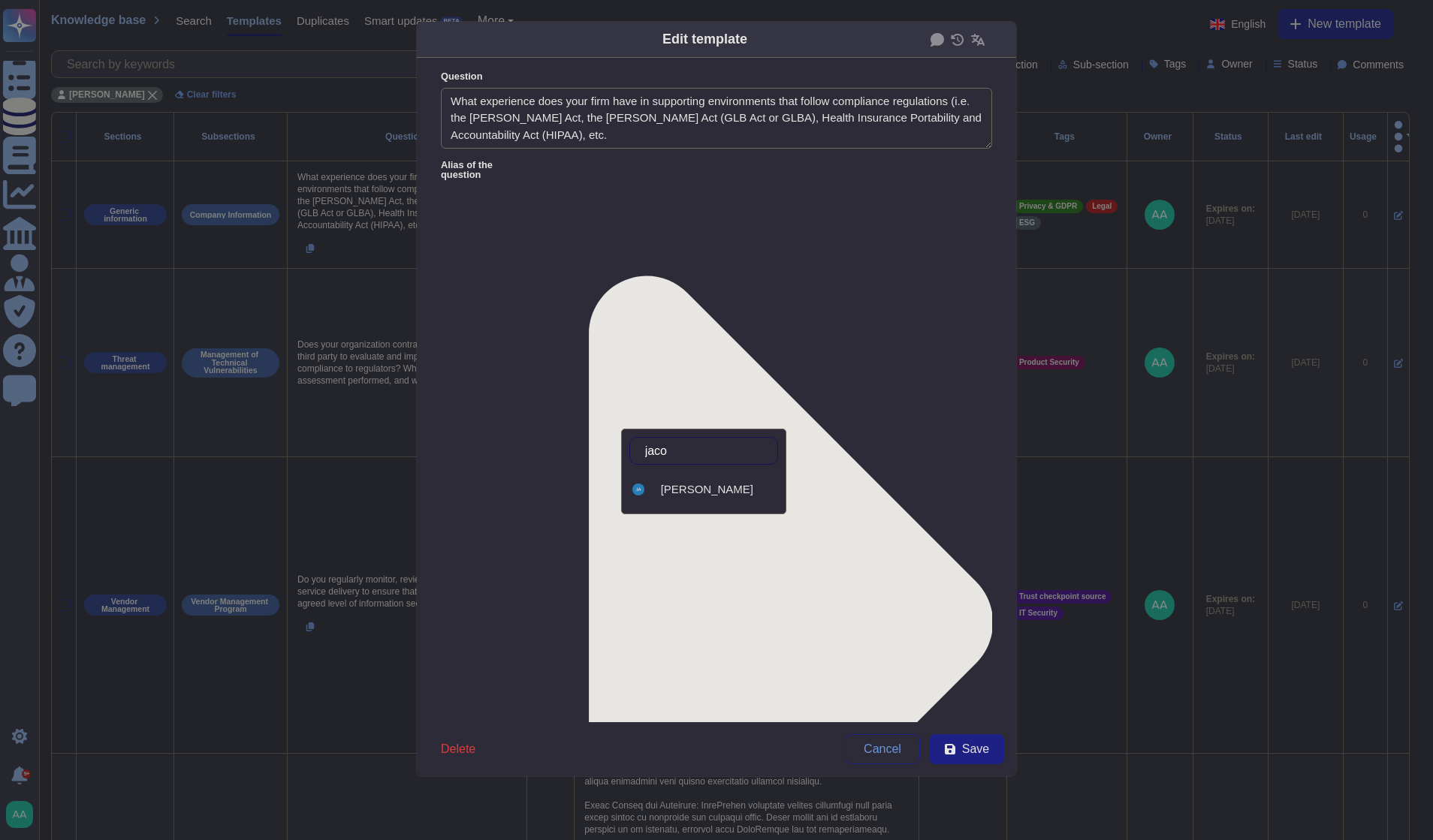
type input "[PERSON_NAME]"
click at [719, 493] on span "[PERSON_NAME]" at bounding box center [707, 489] width 92 height 14
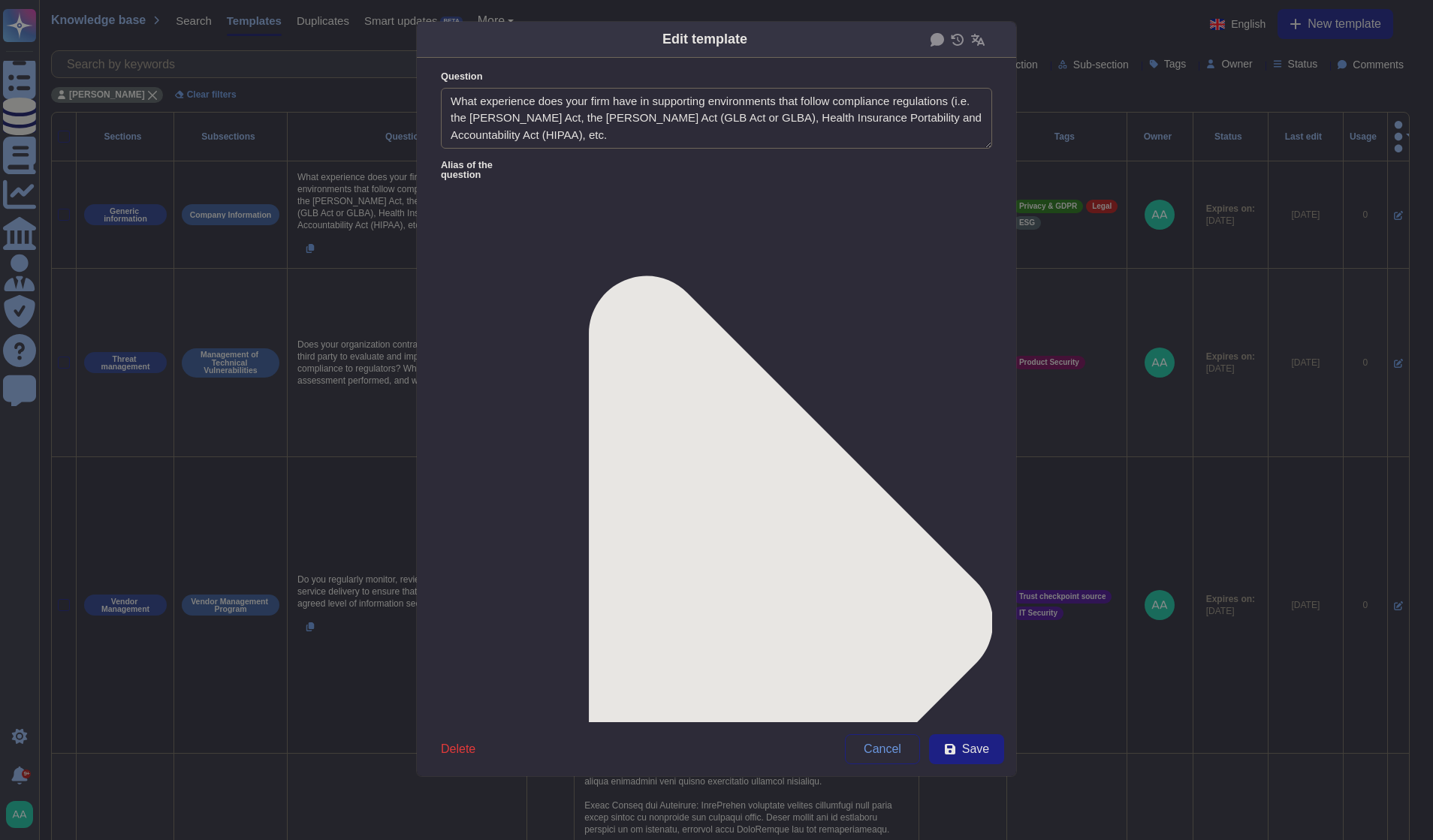
click at [487, 637] on span "From [DATE]" at bounding box center [491, 639] width 64 height 14
click at [979, 750] on span "Save" at bounding box center [975, 749] width 27 height 12
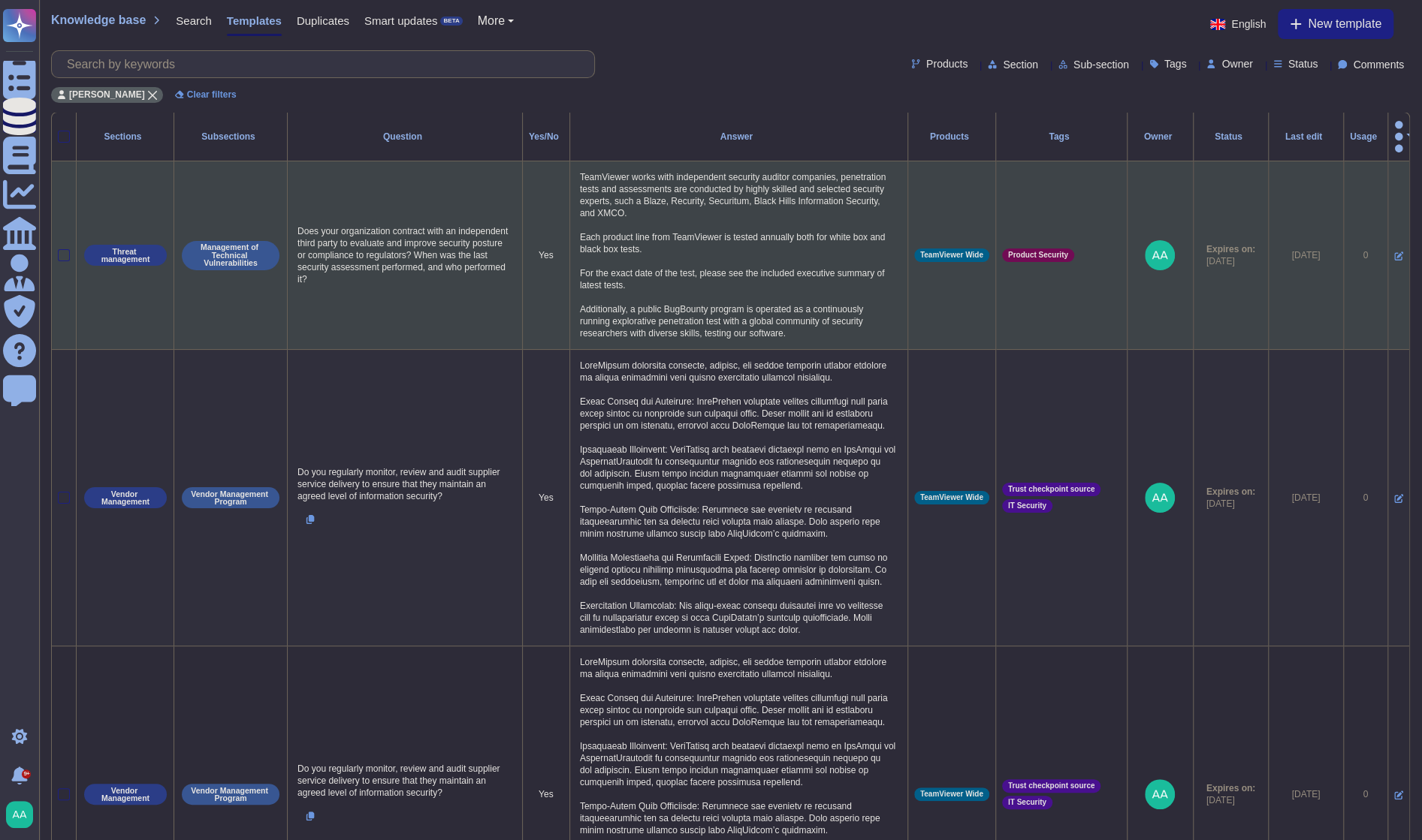
click at [1394, 252] on icon at bounding box center [1398, 256] width 9 height 9
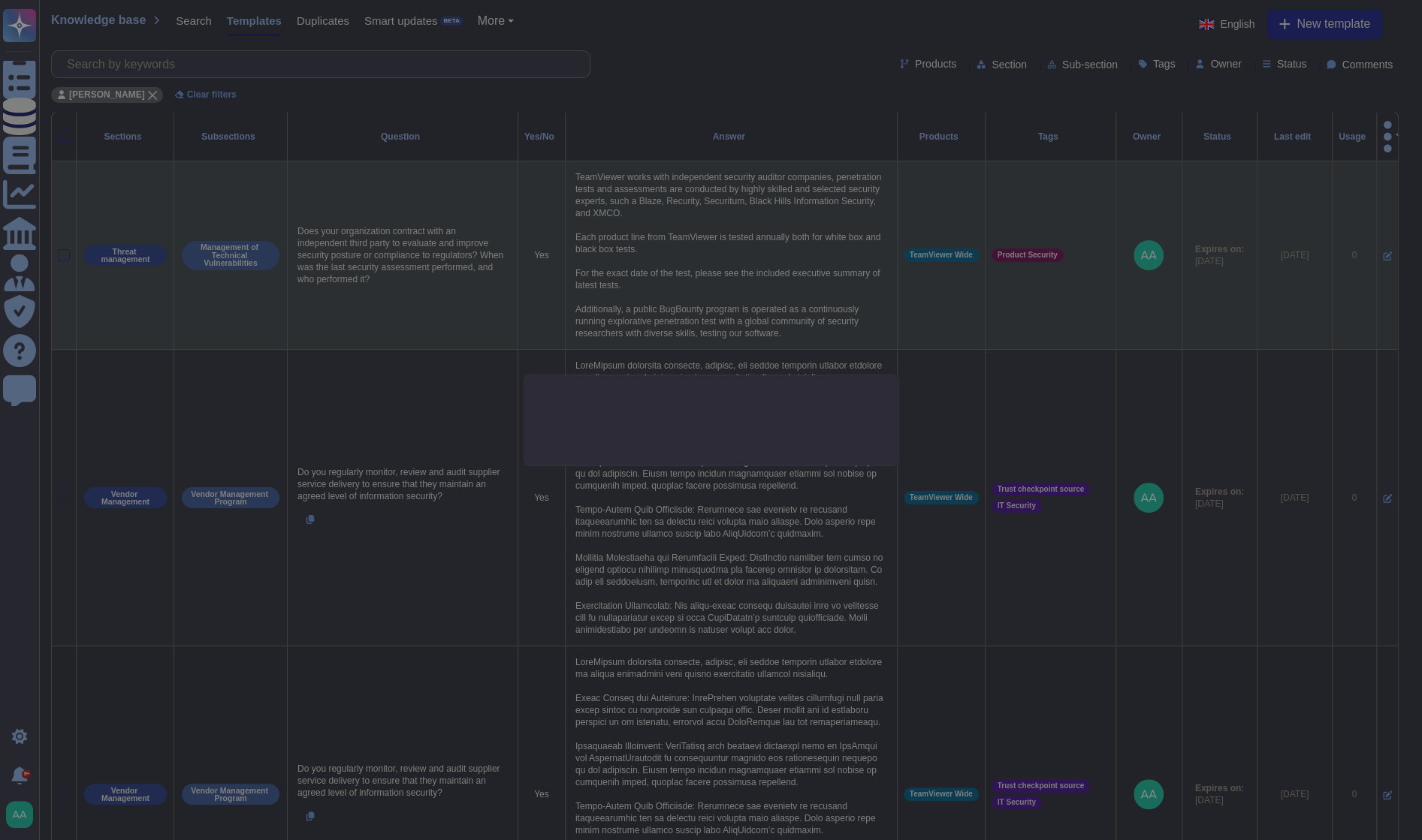
type textarea "Does your organization contract with an independent third party to evaluate and…"
type textarea "TeamViewer works with independent security auditor companies, penetration tests…"
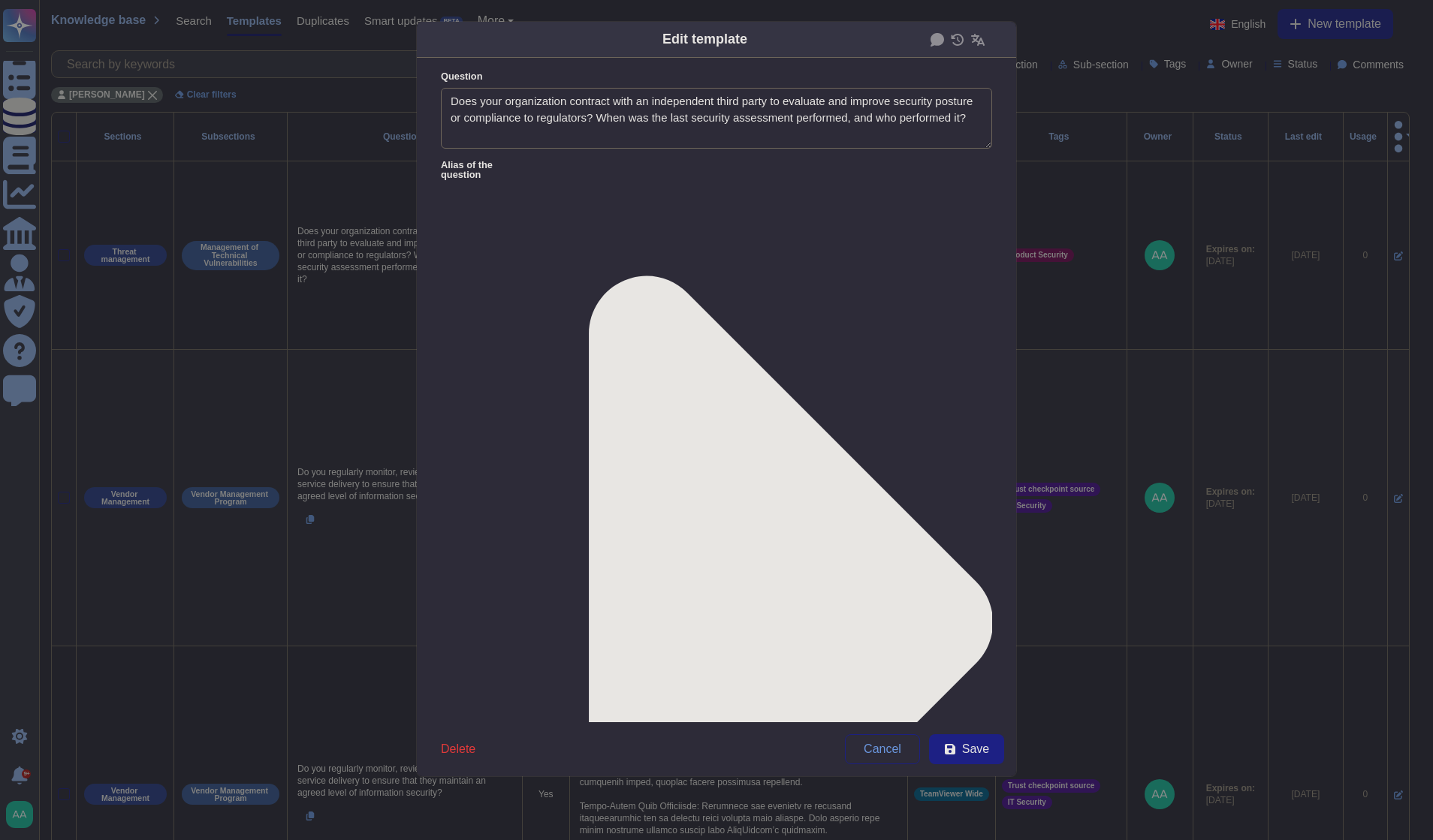
type textarea "Does your organization contract with an independent third party to evaluate and…"
type textarea "TeamViewer works with independent security auditor companies, penetration tests…"
click at [457, 746] on span "Delete" at bounding box center [458, 749] width 34 height 12
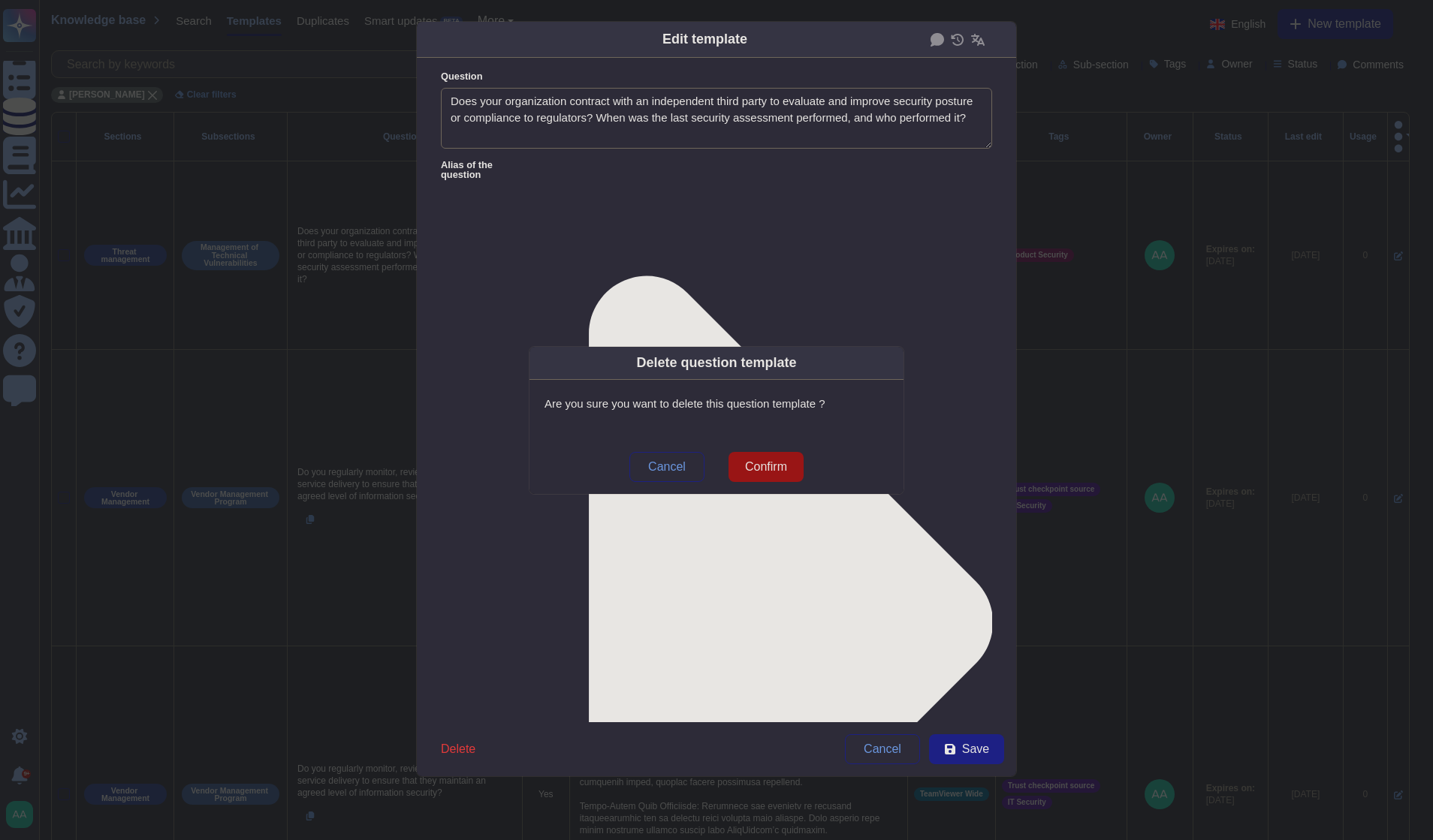
click at [793, 457] on button "Confirm" at bounding box center [766, 466] width 75 height 30
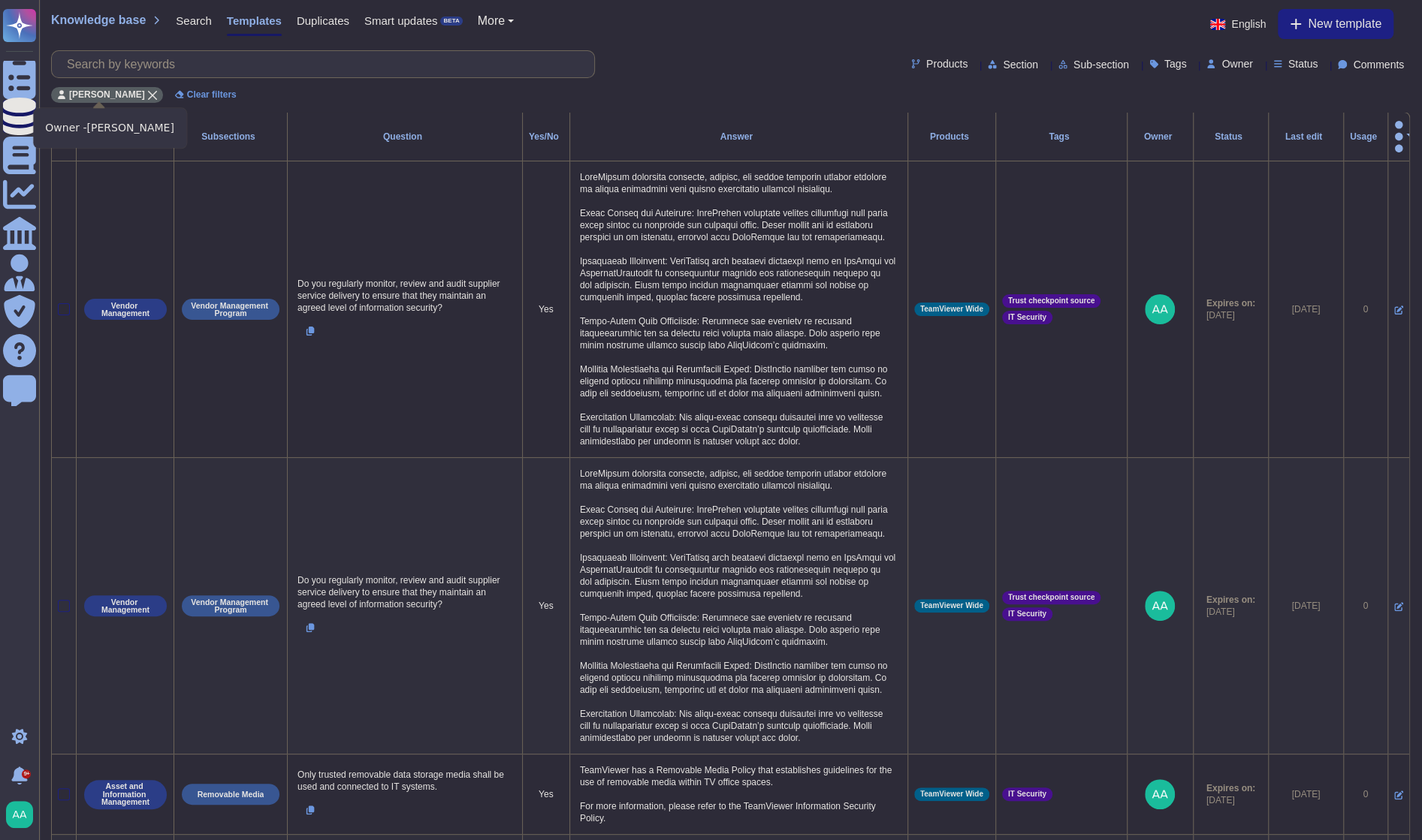
click at [140, 100] on div "[PERSON_NAME]" at bounding box center [107, 94] width 112 height 15
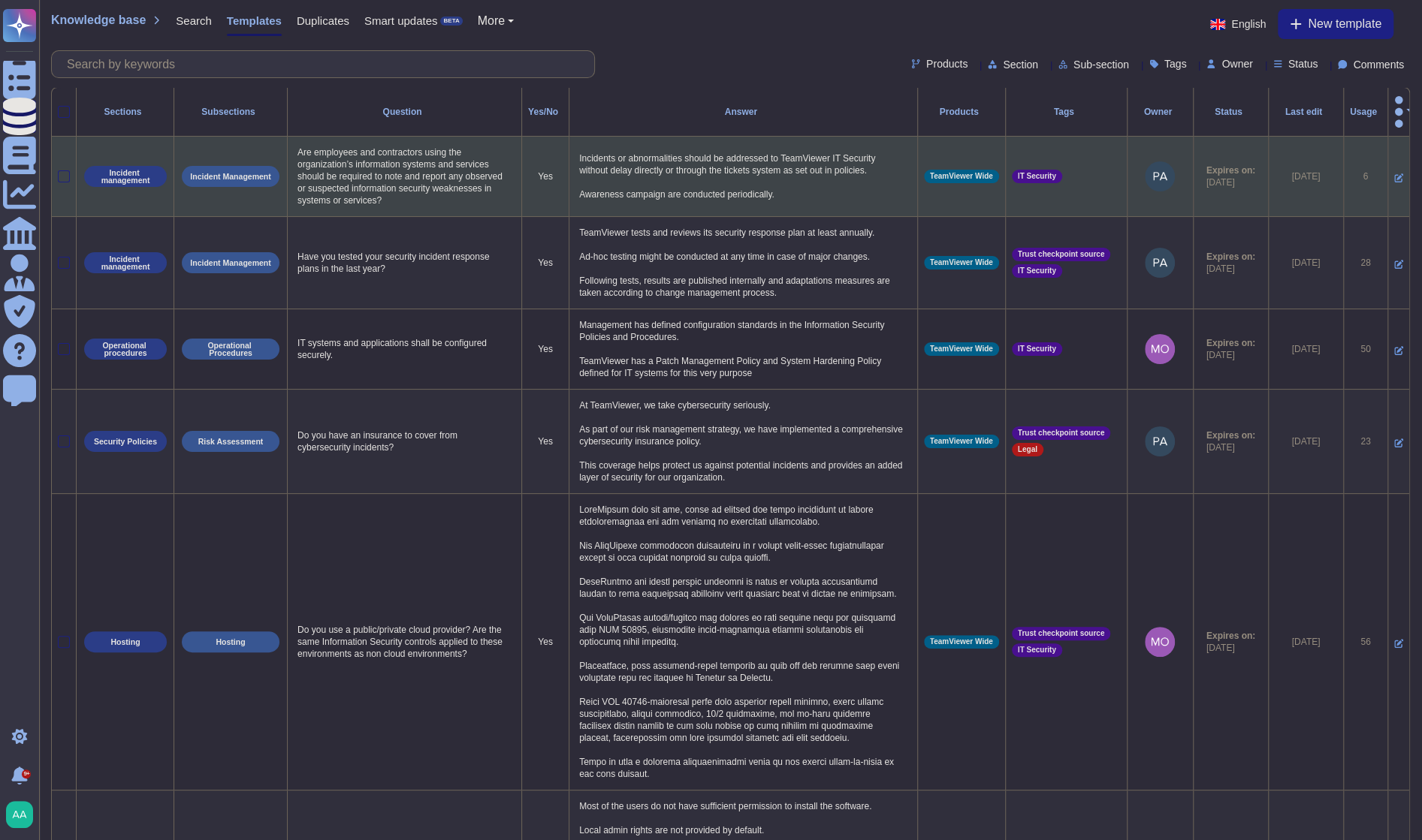
click at [1394, 173] on icon at bounding box center [1398, 177] width 9 height 9
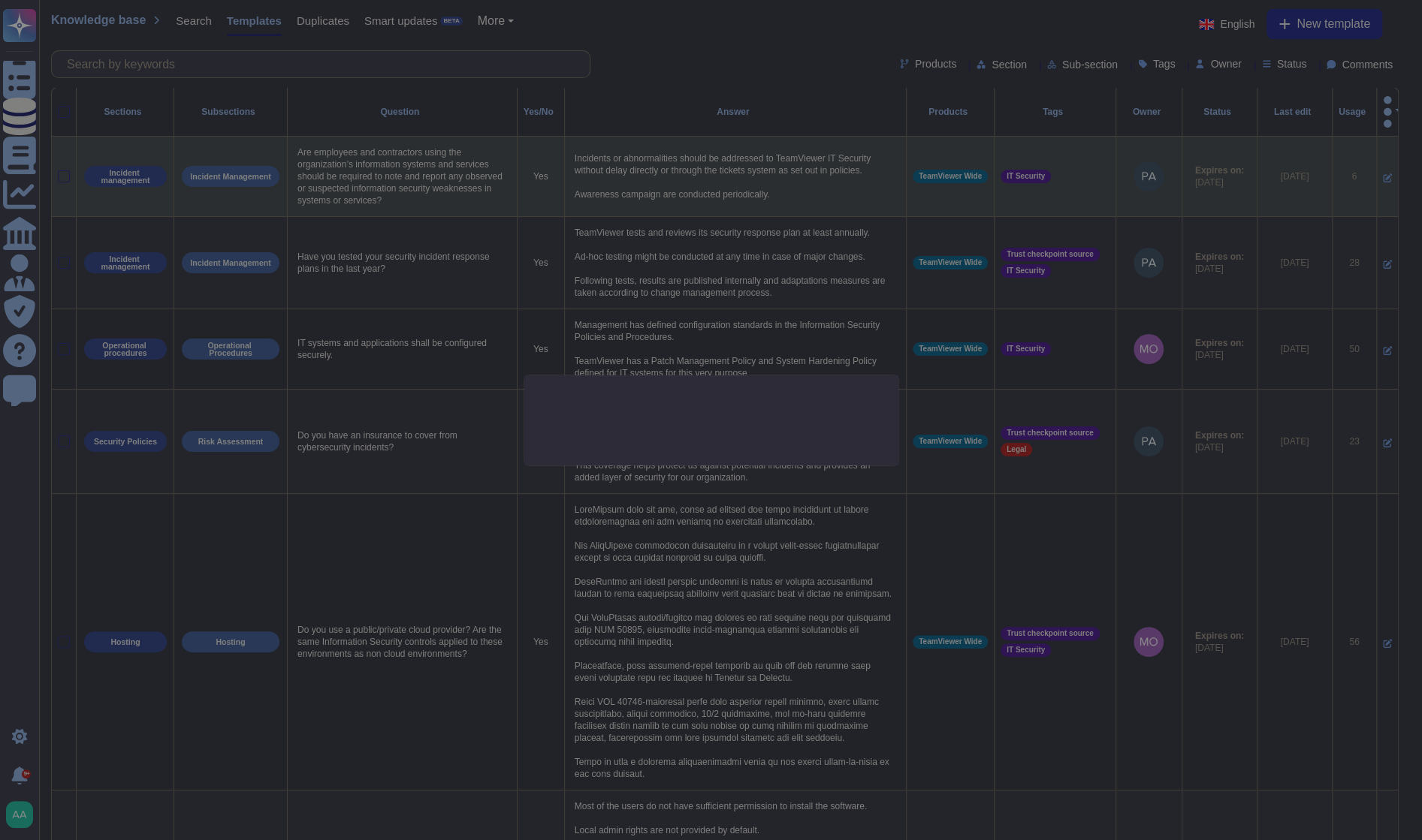
type textarea "Are employees and contractors using the organization’s information systems and …"
type textarea "Incidents or abnormalities should be addressed to TeamViewer IT Security withou…"
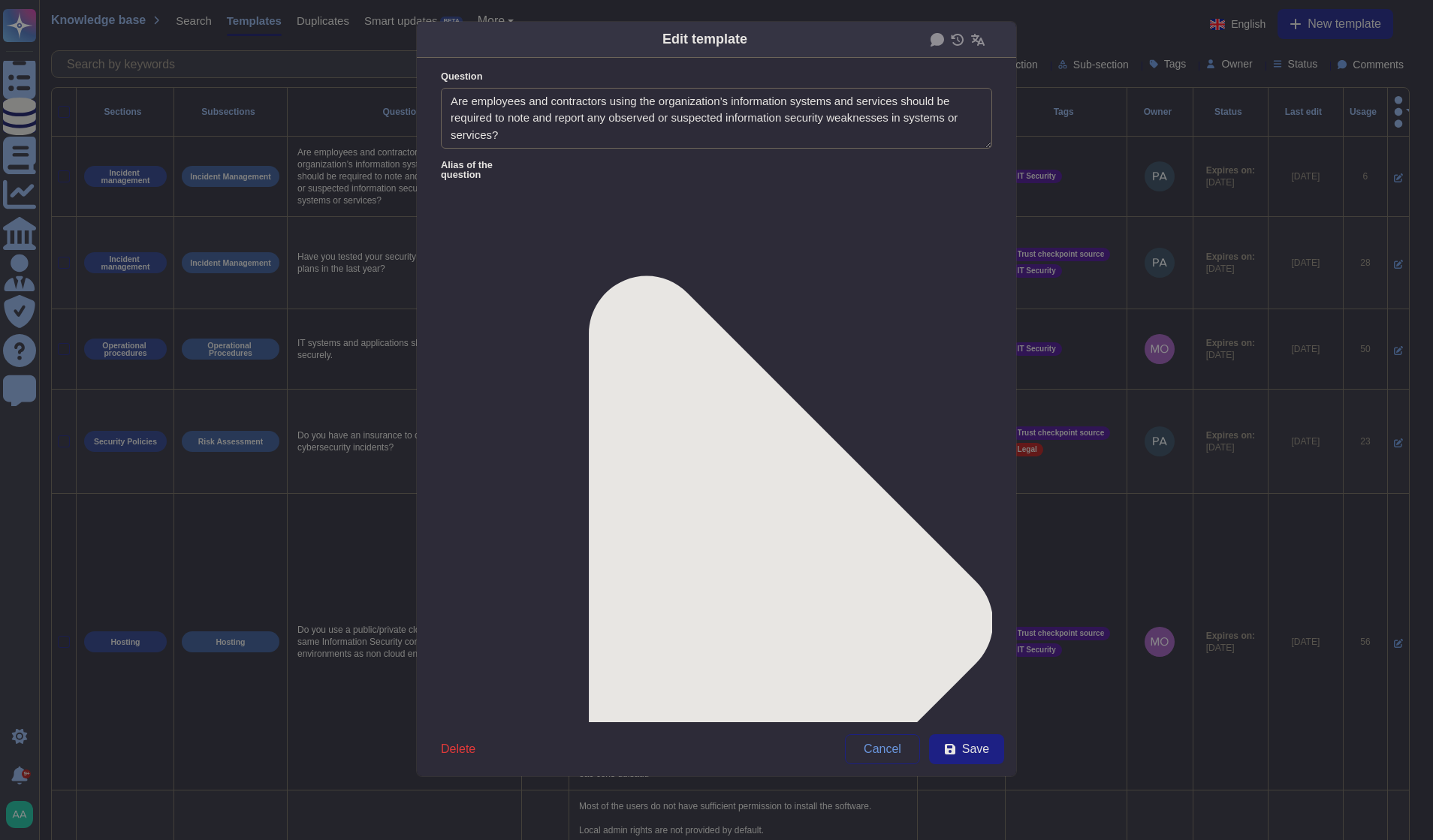
type textarea "Are employees and contractors using the organization’s information systems and …"
type textarea "Incidents or abnormalities should be addressed to TeamViewer IT Security withou…"
click at [490, 636] on span "From [DATE]" at bounding box center [491, 639] width 64 height 14
click at [1001, 737] on button "Save" at bounding box center [966, 749] width 75 height 30
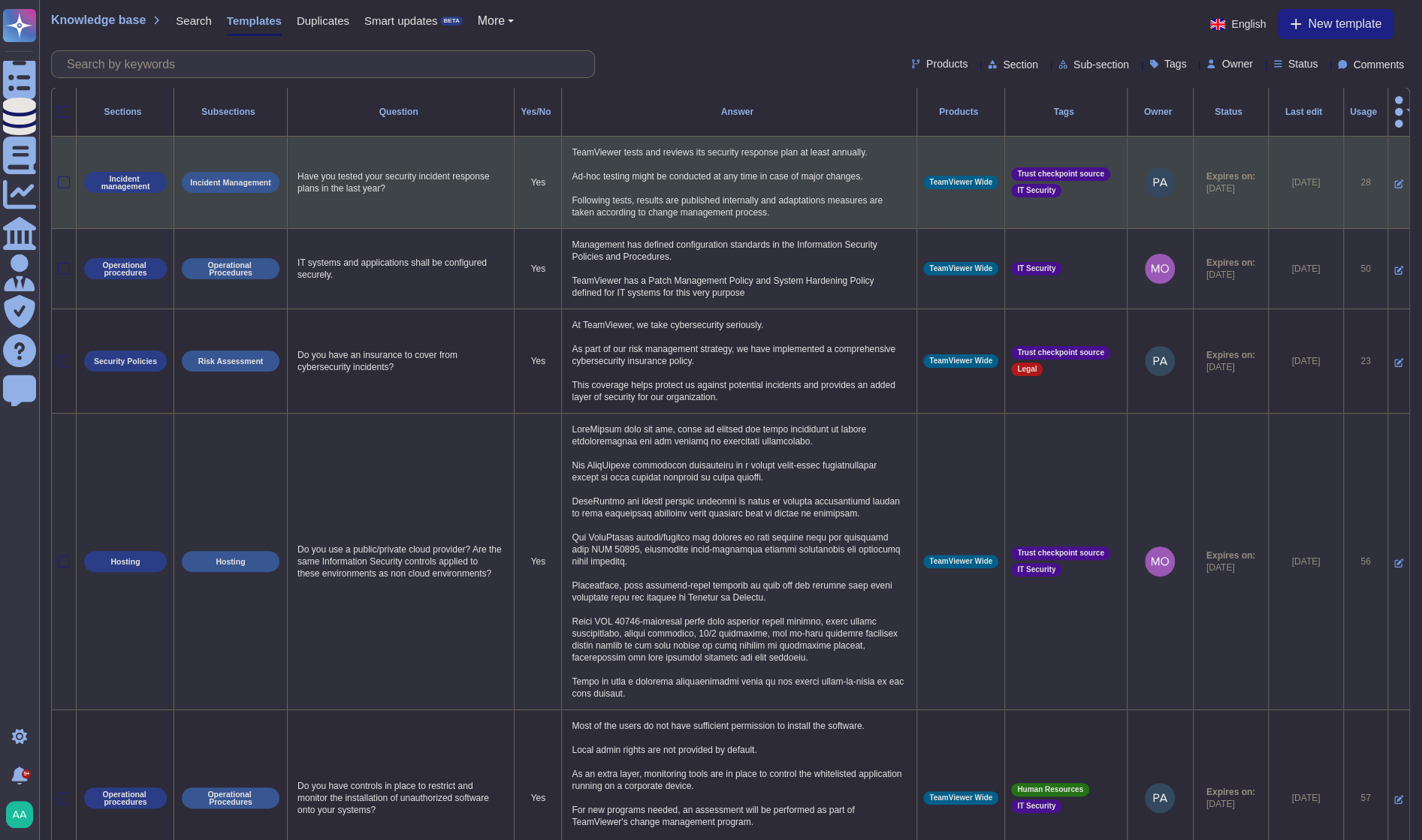
click at [1387, 172] on td at bounding box center [1398, 182] width 22 height 92
click at [1394, 180] on icon at bounding box center [1398, 184] width 9 height 9
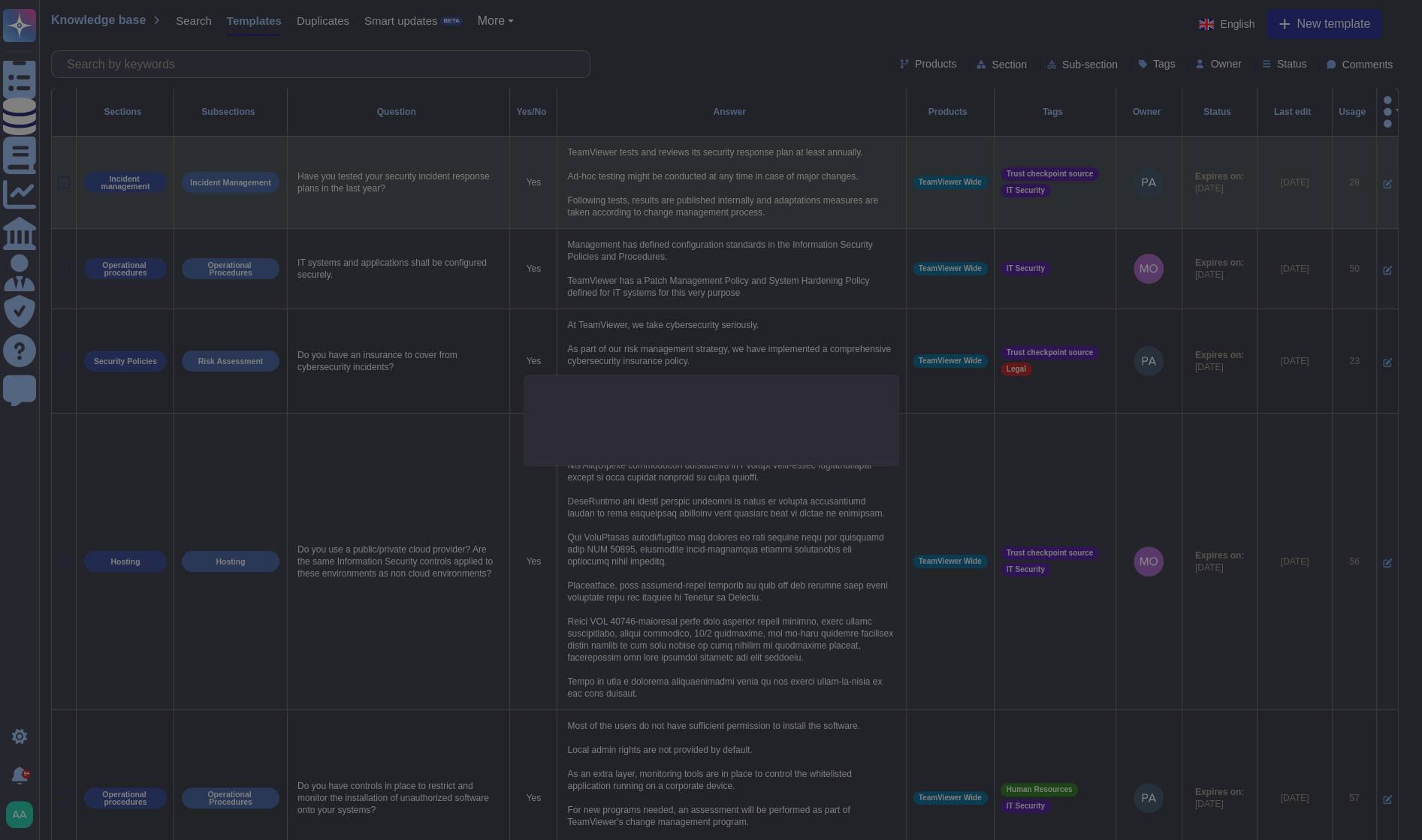
type textarea "Have you tested your security incident response plans in the last year?"
type textarea "TeamViewer tests and reviews its security response plan at least annually. Ad-h…"
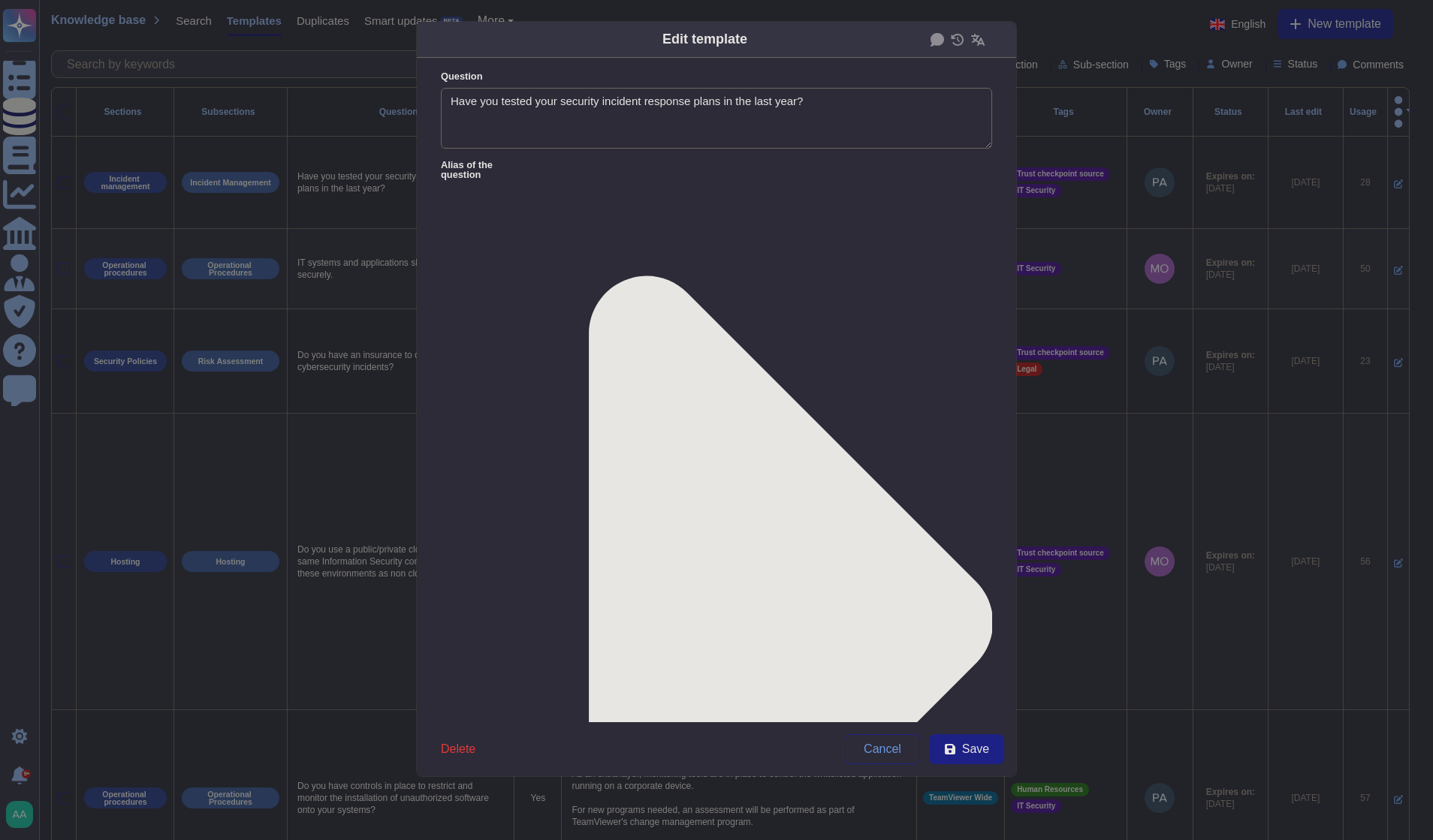
type textarea "Have you tested your security incident response plans in the last year?"
type textarea "TeamViewer tests and reviews its security response plan at least annually. Ad-h…"
click at [550, 633] on div "From [DATE]" at bounding box center [519, 639] width 121 height 14
click at [936, 744] on button "Save" at bounding box center [966, 749] width 75 height 30
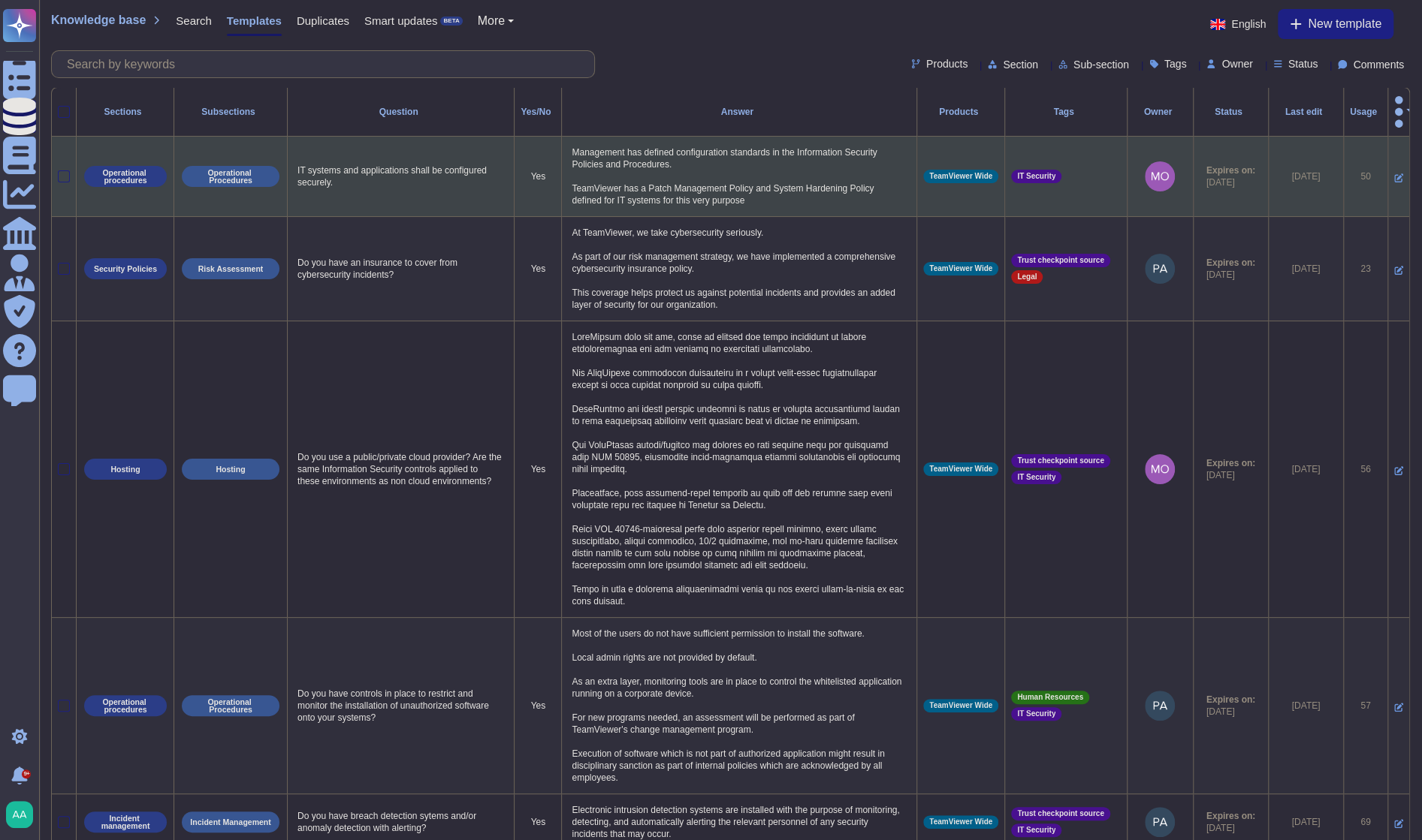
click at [1387, 166] on td at bounding box center [1398, 177] width 22 height 81
click at [1394, 173] on icon at bounding box center [1398, 177] width 9 height 9
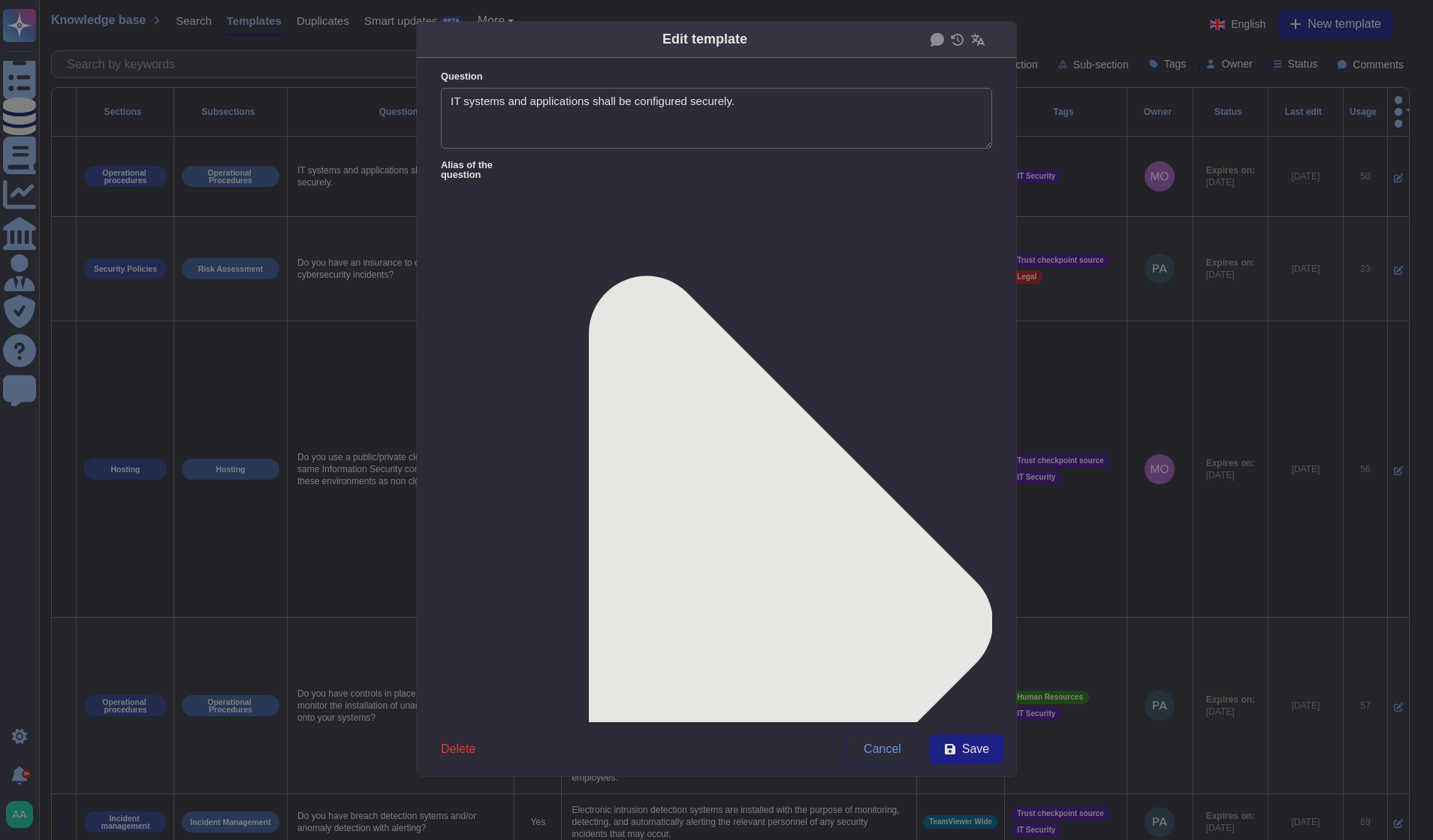
type textarea "IT systems and applications shall be configured securely."
type textarea "Management has defined configuration standards in the Information Security Poli…"
click at [511, 628] on div "From [DATE]" at bounding box center [519, 639] width 134 height 34
click at [976, 763] on button "Save" at bounding box center [966, 749] width 75 height 30
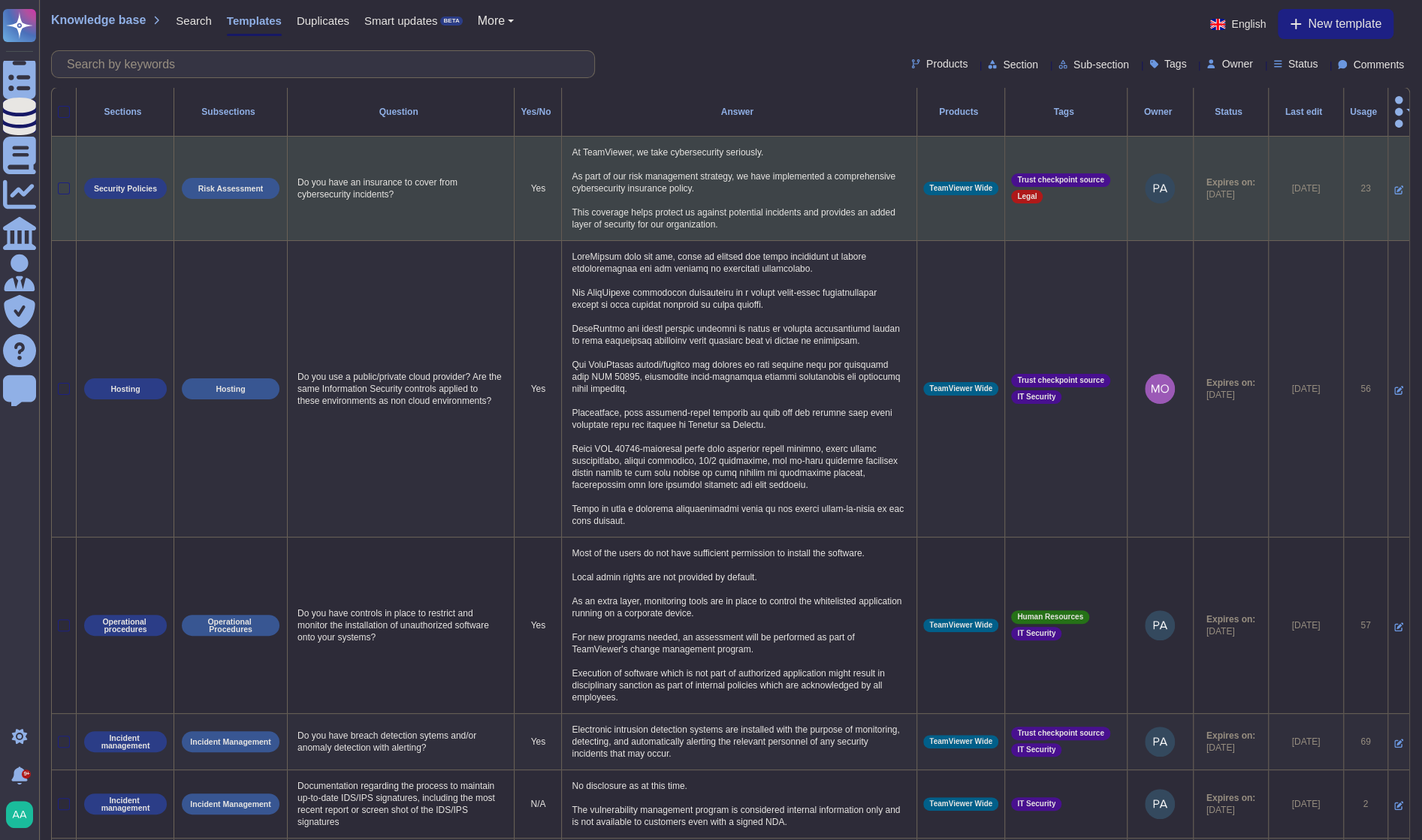
click at [1394, 186] on icon at bounding box center [1398, 190] width 9 height 9
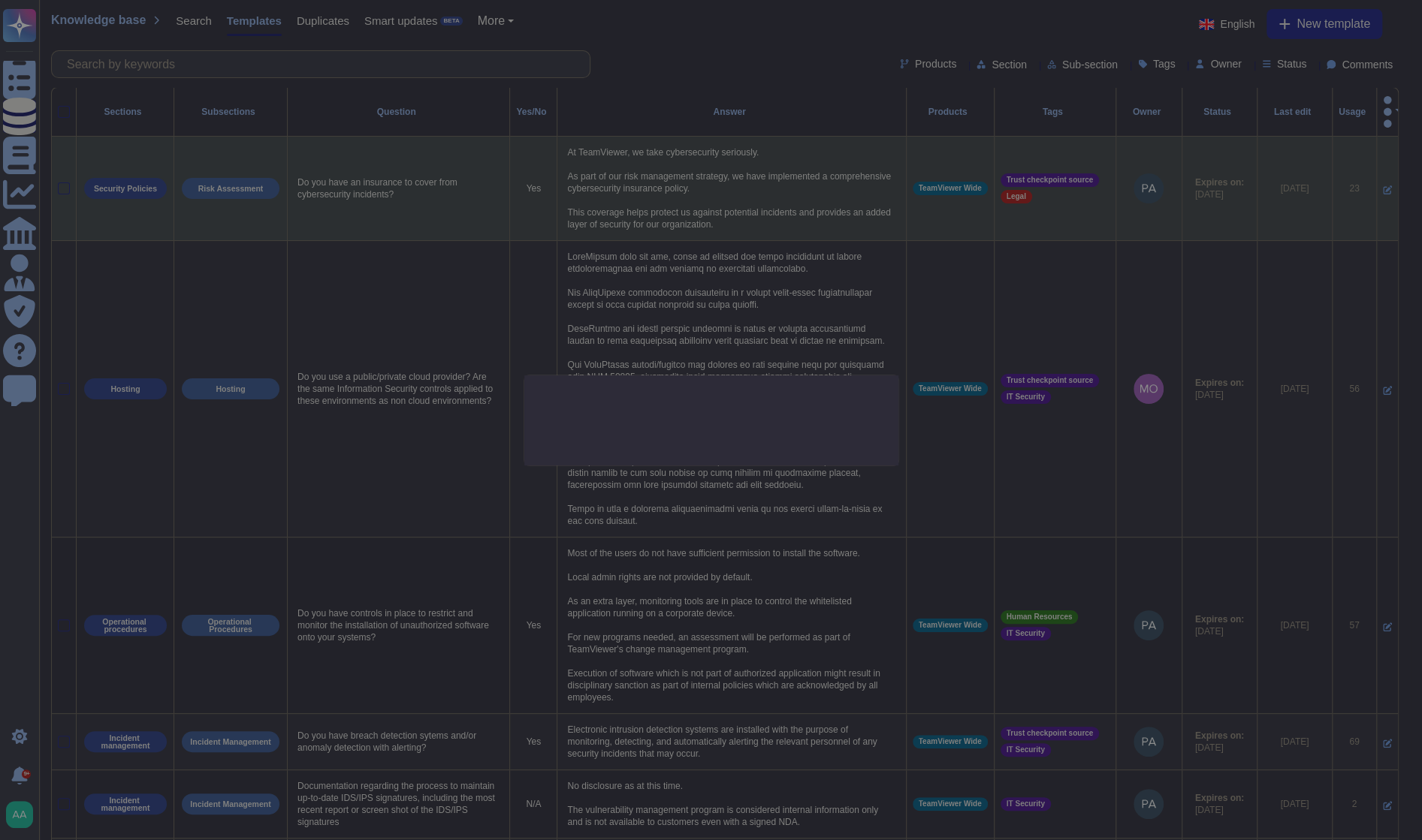
type textarea "Do you have an insurance to cover from cybersecurity incidents?"
type textarea "At TeamViewer, we take cybersecurity seriously. As part of our risk management …"
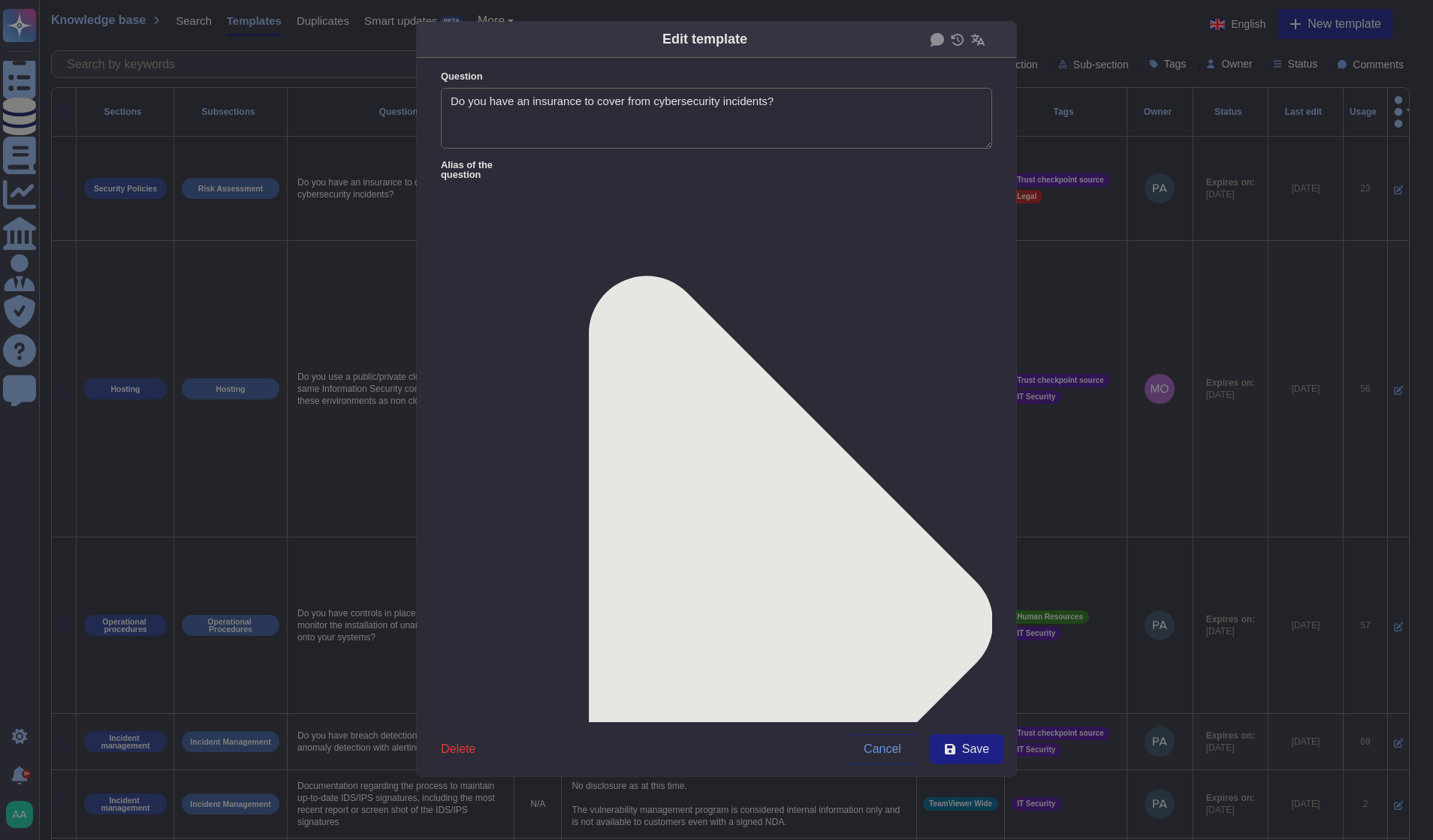
type textarea "Do you have an insurance to cover from cybersecurity incidents?"
type textarea "At TeamViewer, we take cybersecurity seriously. As part of our risk management …"
click at [506, 644] on span "From [DATE]" at bounding box center [491, 639] width 64 height 14
click at [948, 761] on button "Save" at bounding box center [966, 749] width 75 height 30
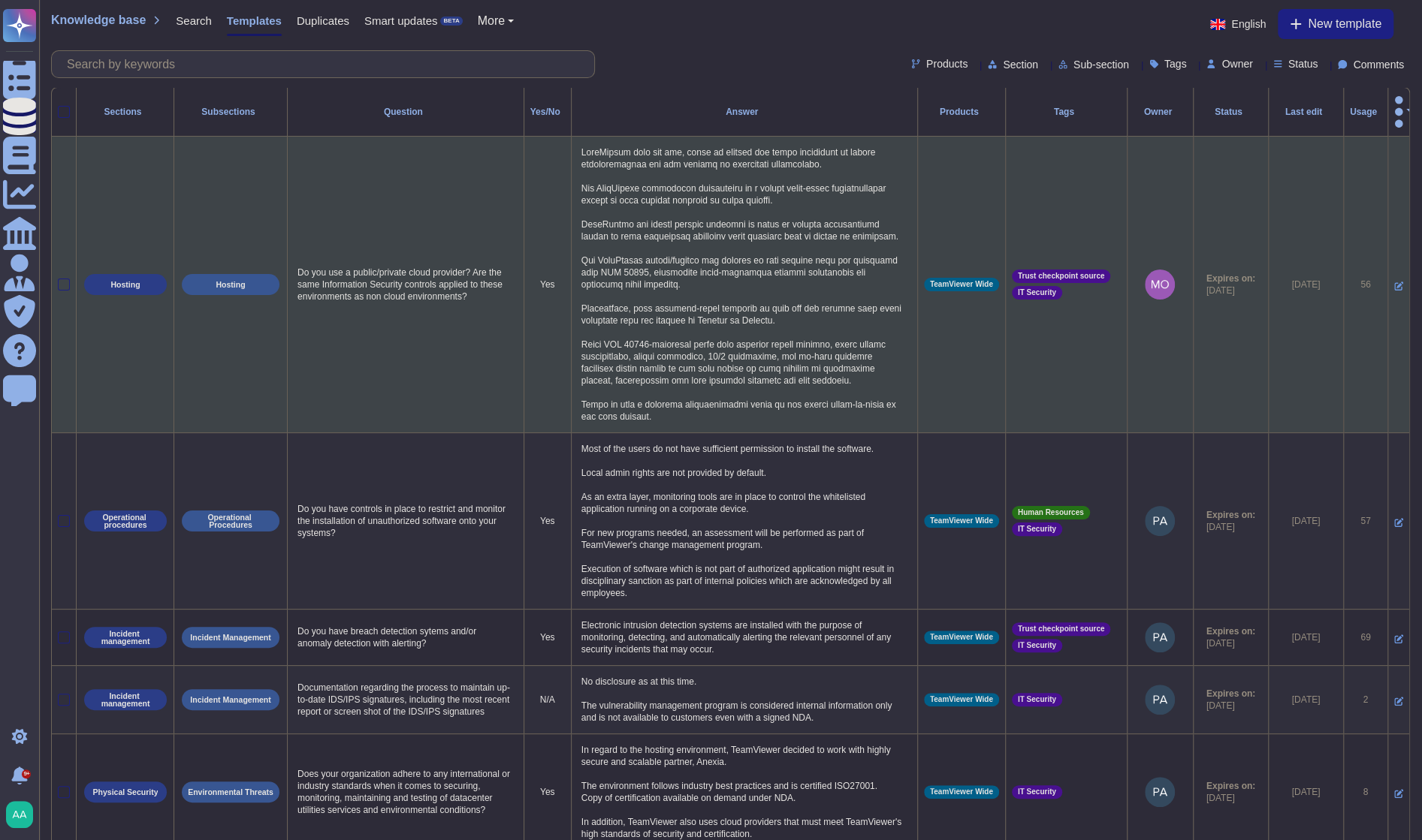
click at [1394, 282] on icon at bounding box center [1398, 286] width 9 height 9
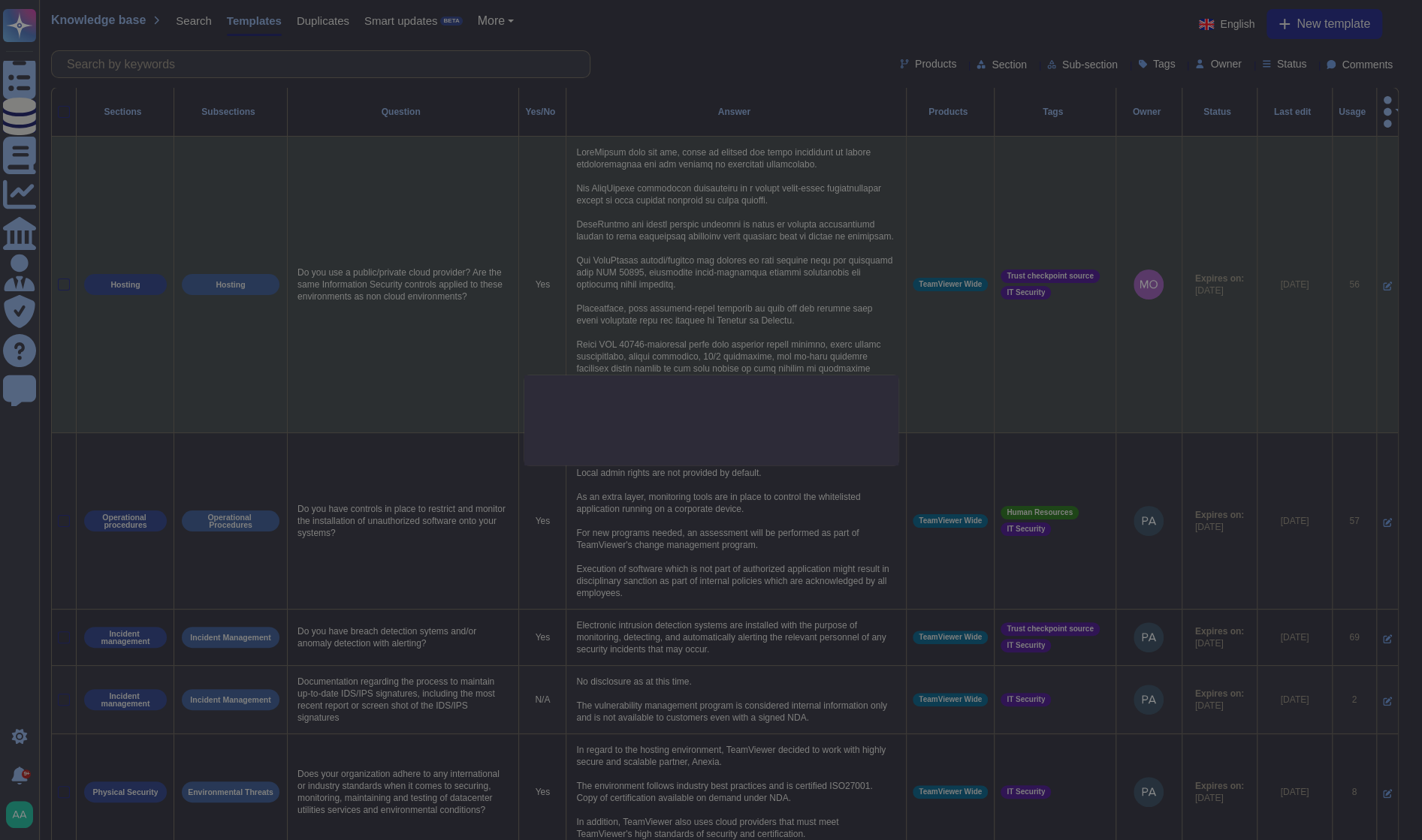
type textarea "Do you use a public/private cloud provider? Are the same Information Security c…"
type textarea "TeamViewer does not own, lease or operate any local datacenter or server infras…"
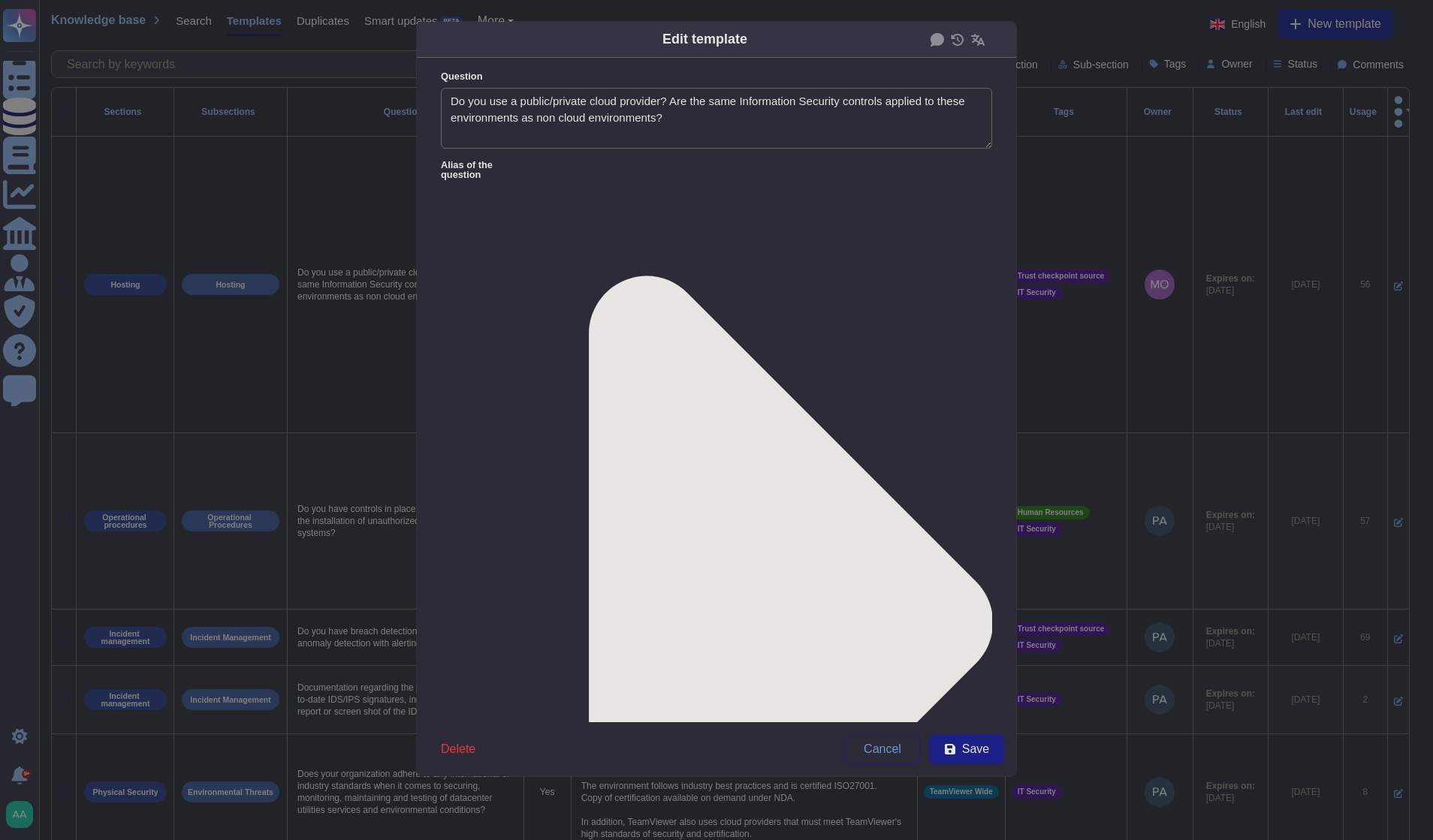
type textarea "Do you use a public/private cloud provider? Are the same Information Security c…"
type textarea "TeamViewer does not own, lease or operate any local datacenter or server infras…"
click at [531, 649] on div "From [DATE]" at bounding box center [519, 639] width 134 height 34
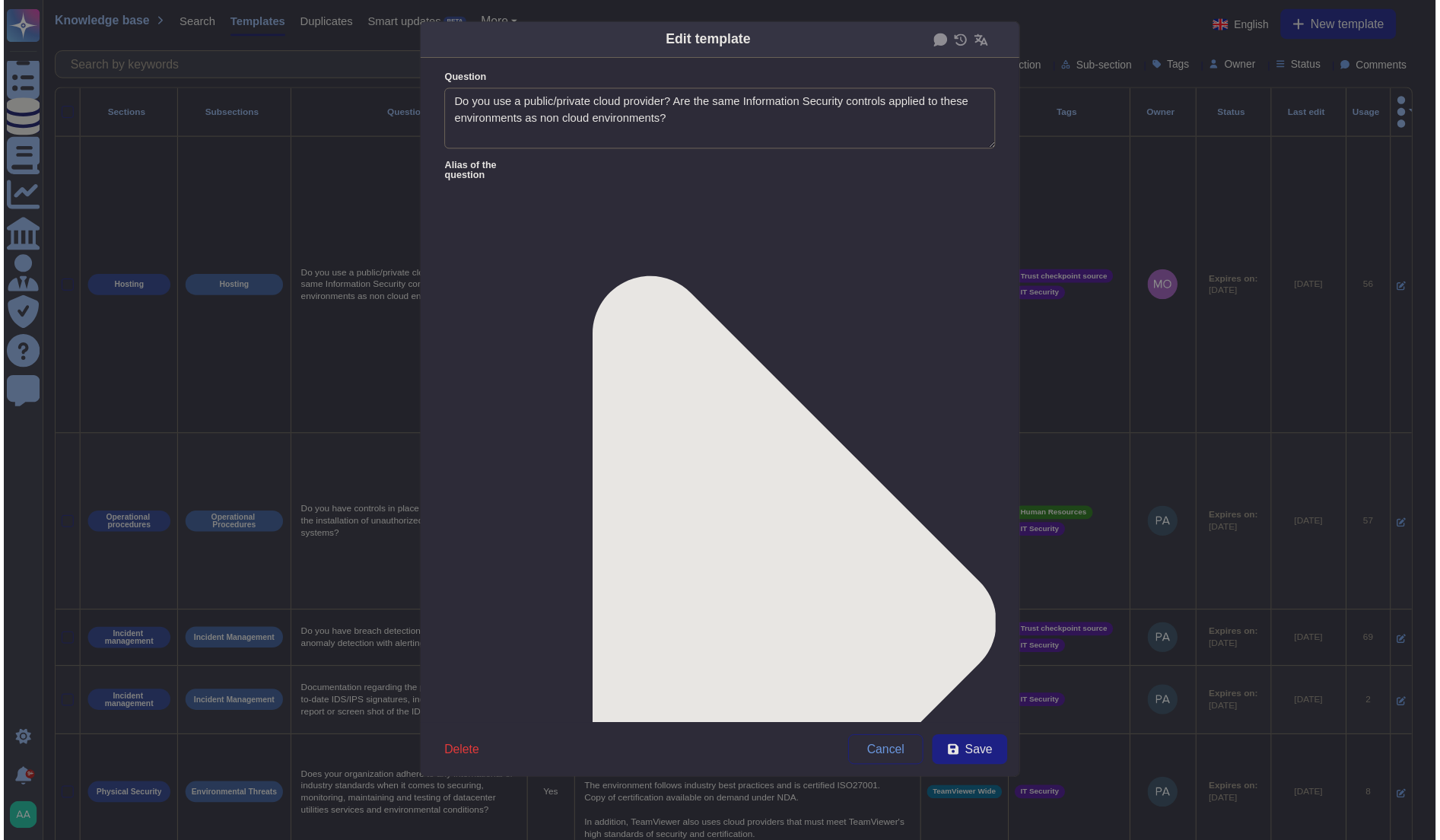
scroll to position [253, 0]
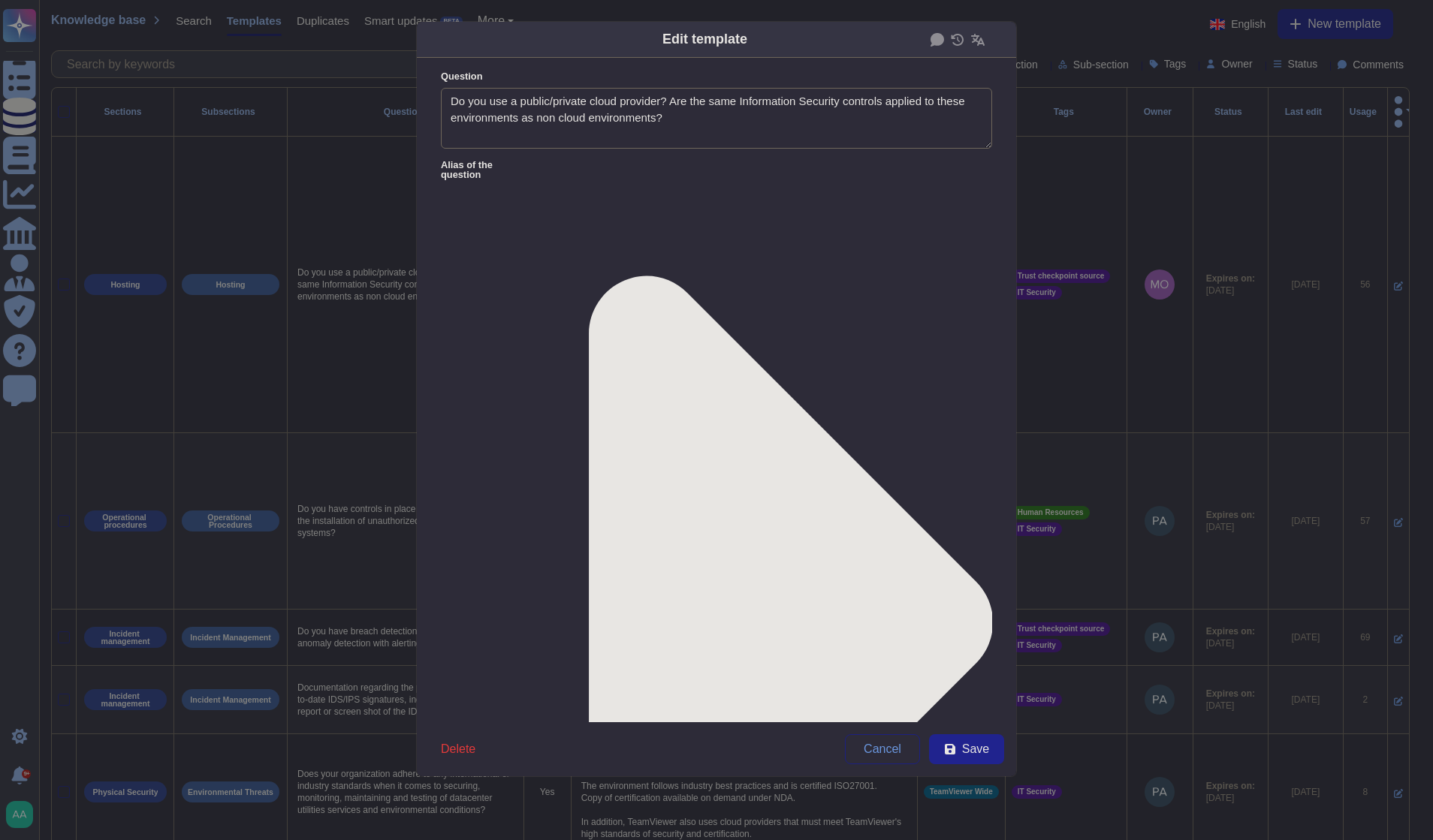
click at [968, 747] on span "Save" at bounding box center [975, 749] width 27 height 12
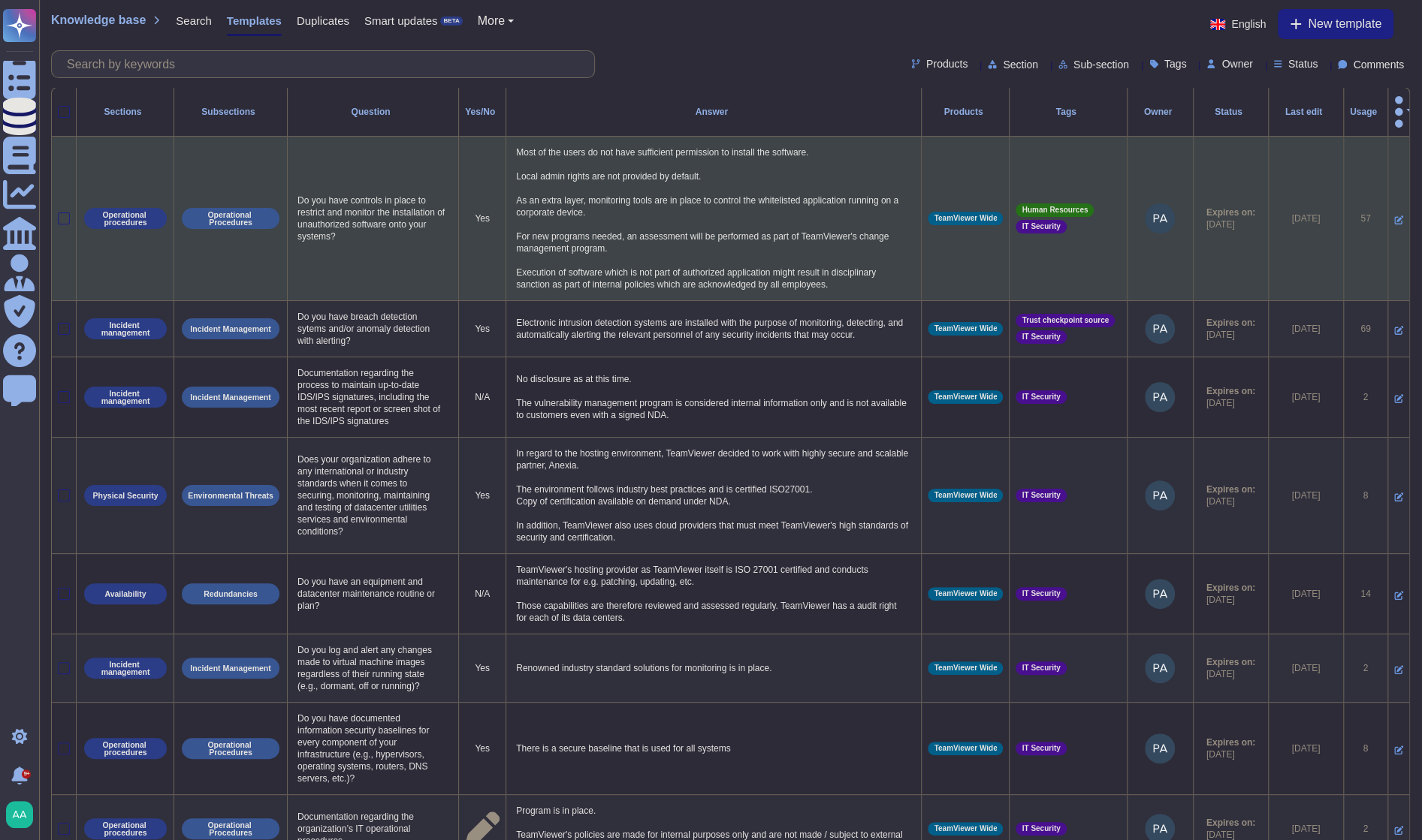
click at [1387, 207] on td at bounding box center [1398, 219] width 22 height 164
click at [1394, 216] on icon at bounding box center [1398, 220] width 9 height 9
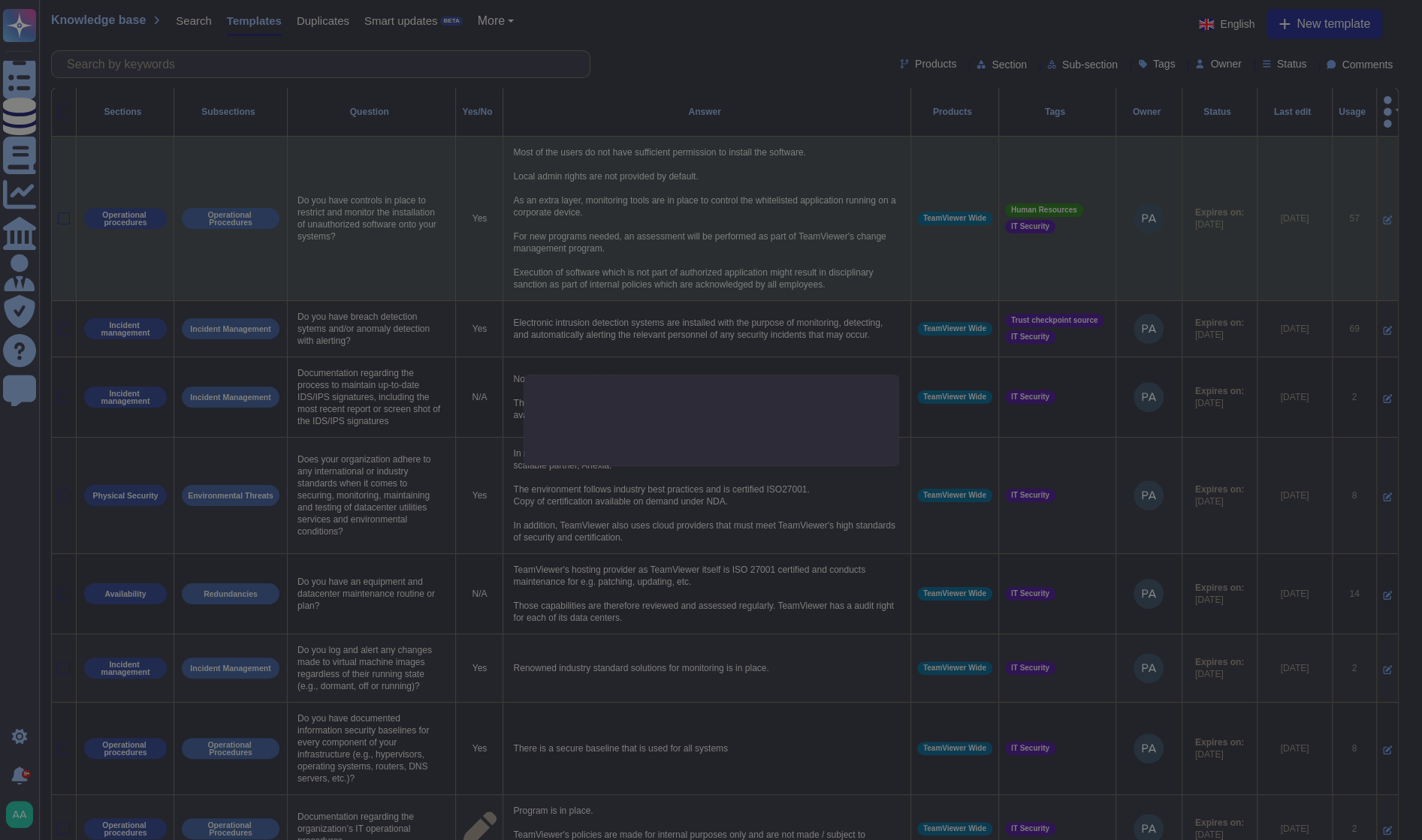
type textarea "Do you have controls in place to restrict and monitor the installation of unaut…"
type textarea "Most of the users do not have sufficient permission to install the software. Lo…"
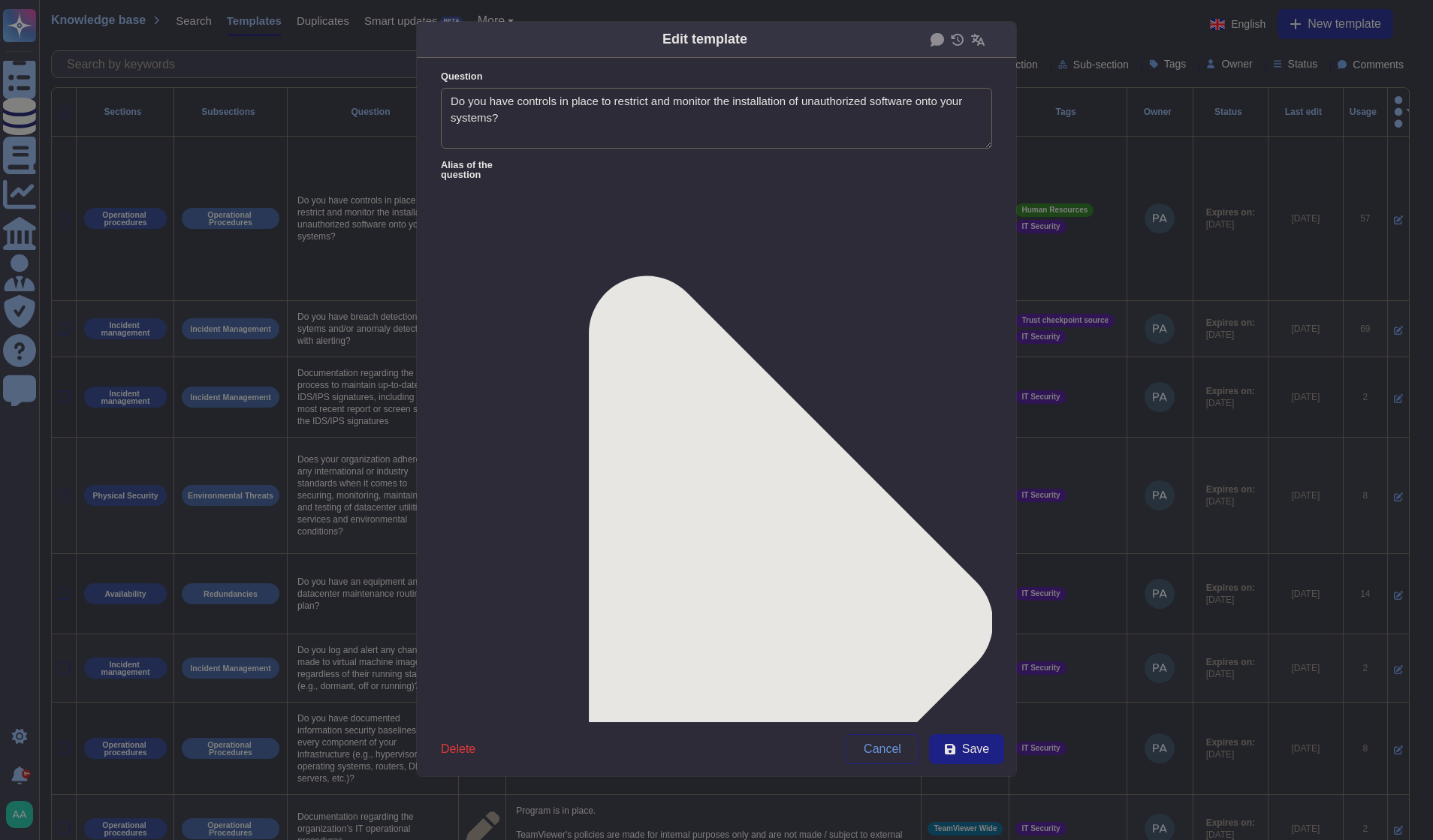
type textarea "Do you have controls in place to restrict and monitor the installation of unaut…"
type textarea "Most of the users do not have sufficient permission to install the software. Lo…"
click at [544, 636] on div "From [DATE]" at bounding box center [519, 639] width 121 height 14
click at [947, 760] on button "Save" at bounding box center [966, 749] width 75 height 30
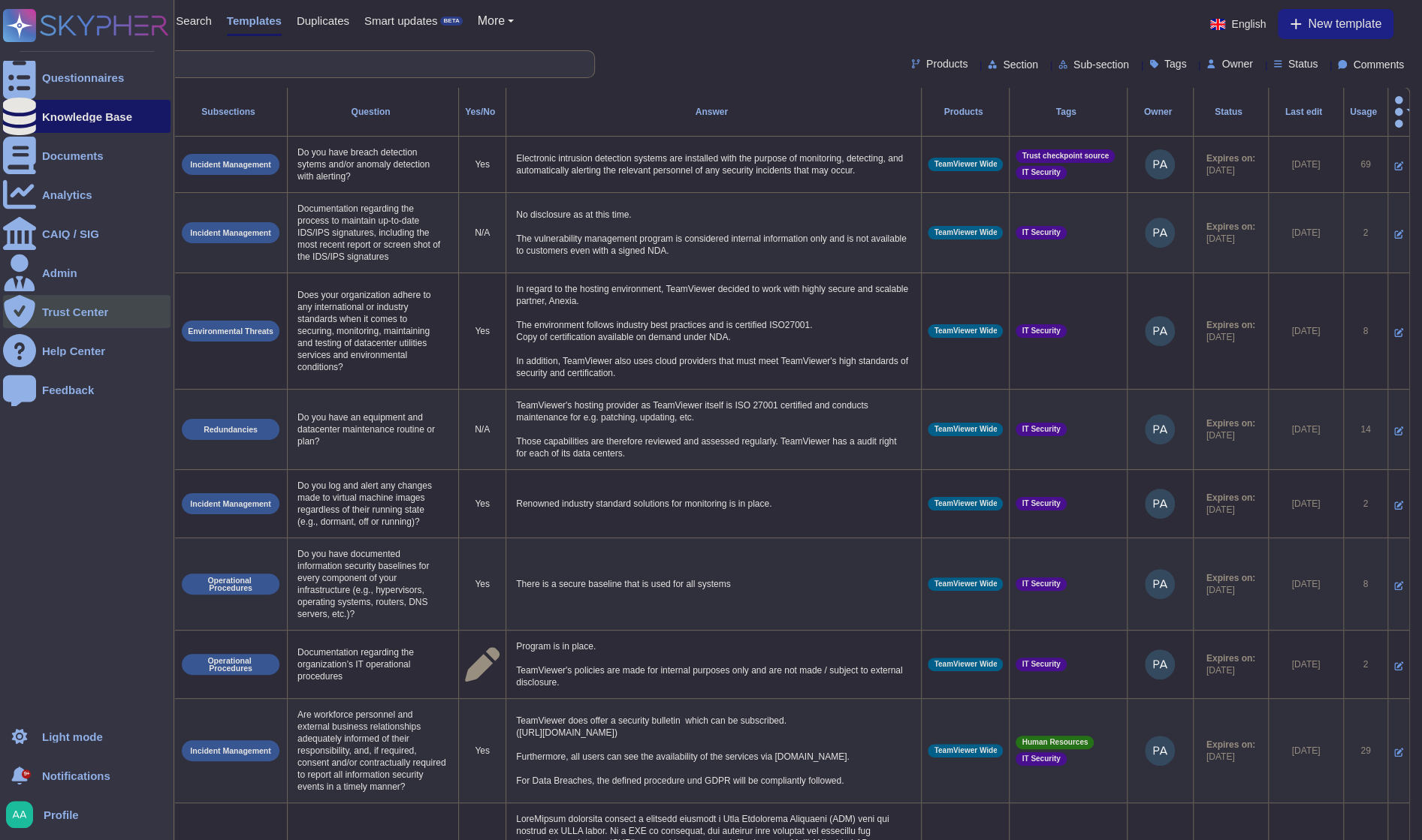
click at [26, 300] on div at bounding box center [20, 312] width 33 height 33
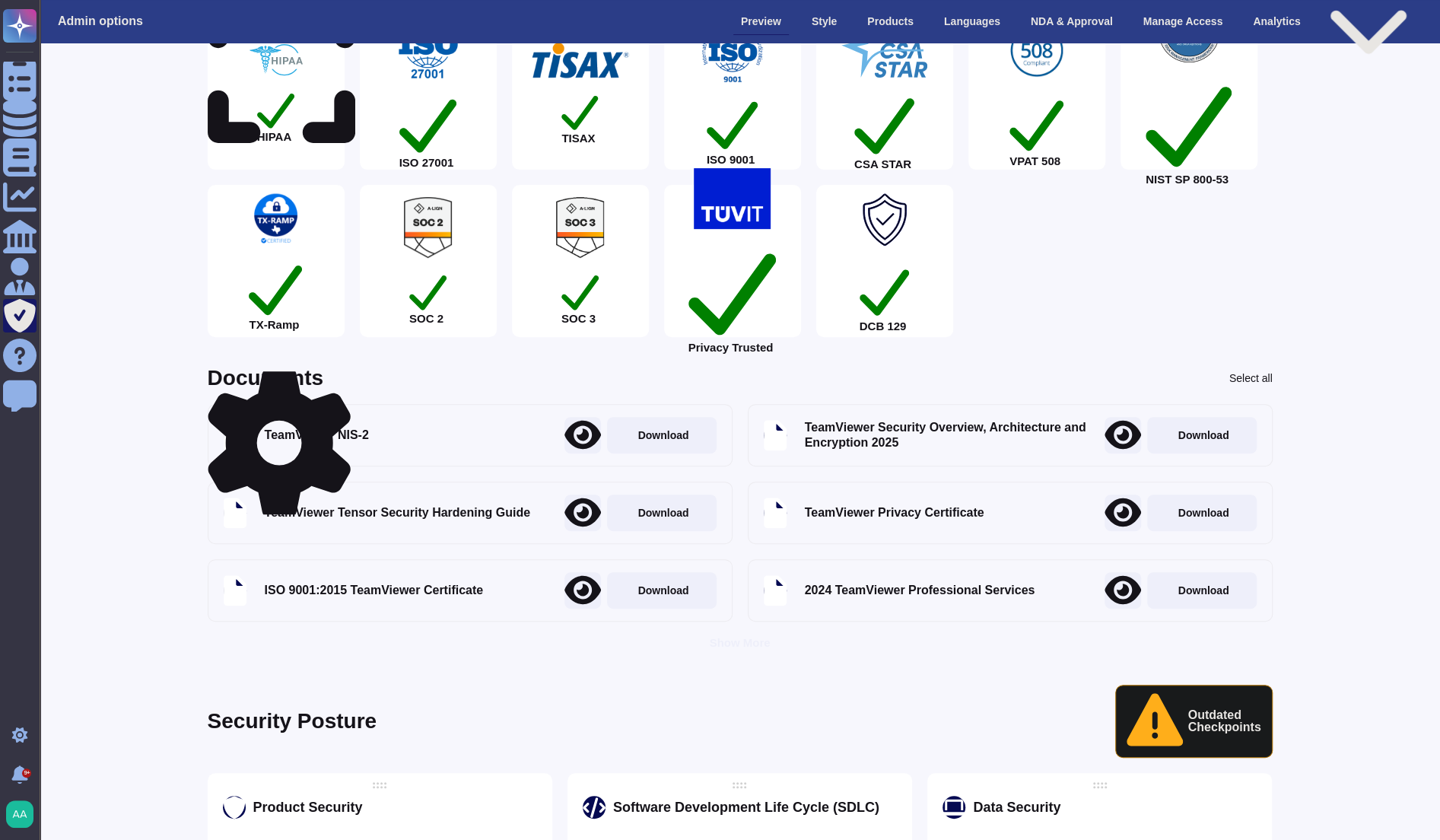
scroll to position [317, 0]
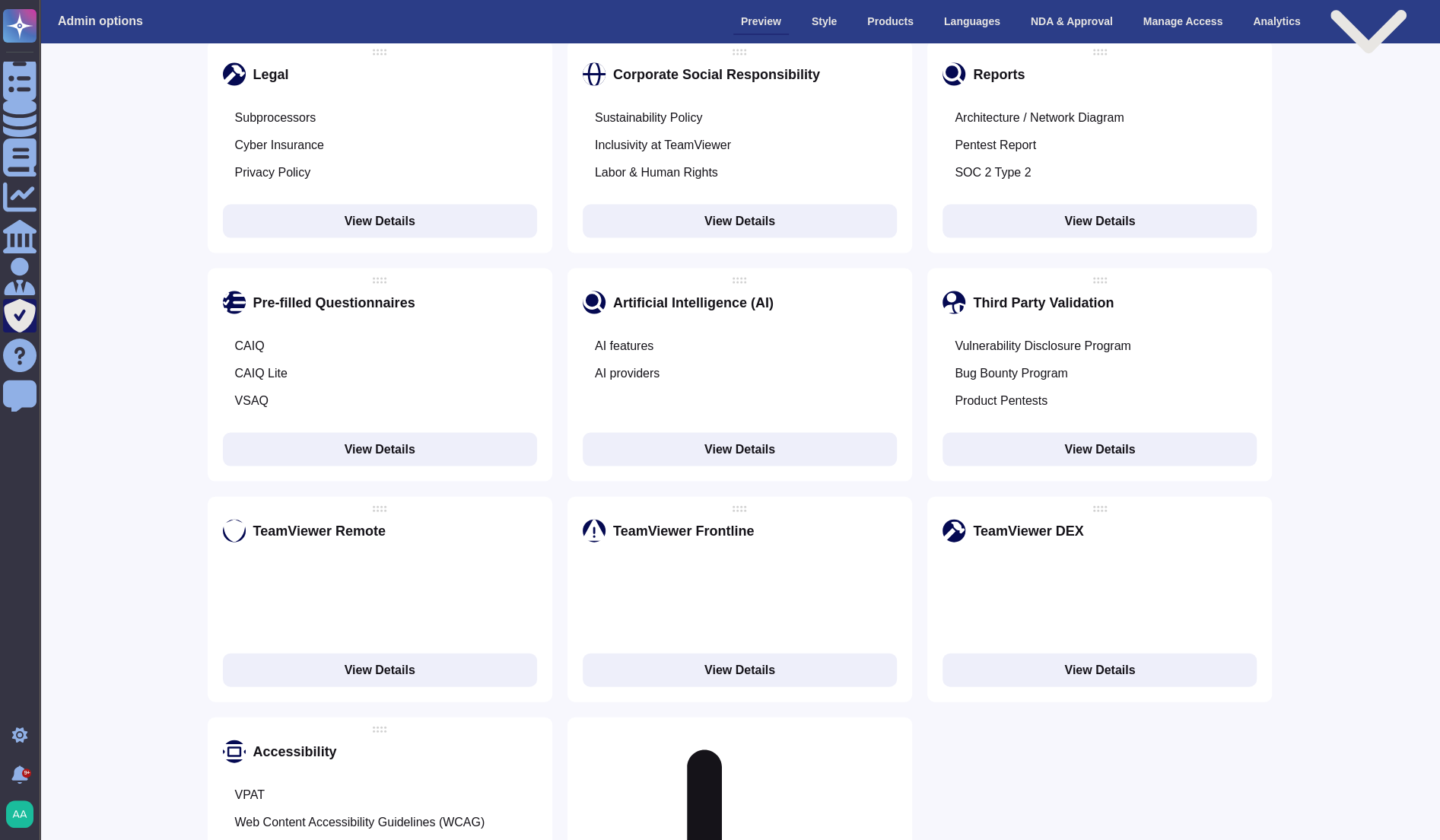
scroll to position [2196, 0]
